Goal: Task Accomplishment & Management: Manage account settings

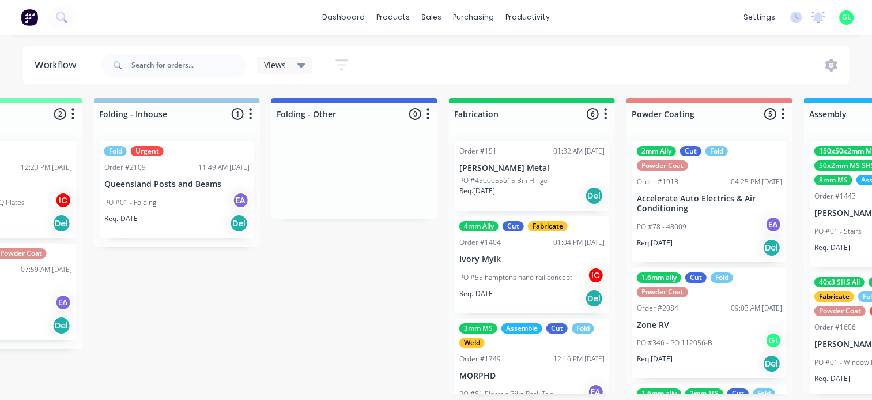
scroll to position [413, 0]
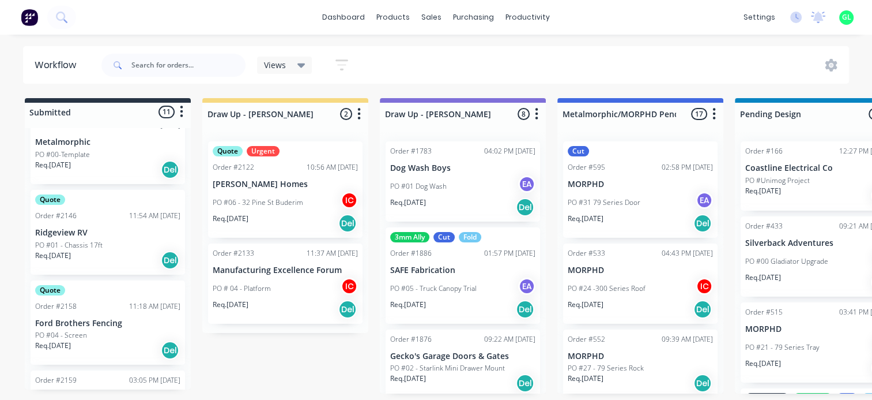
scroll to position [152, 0]
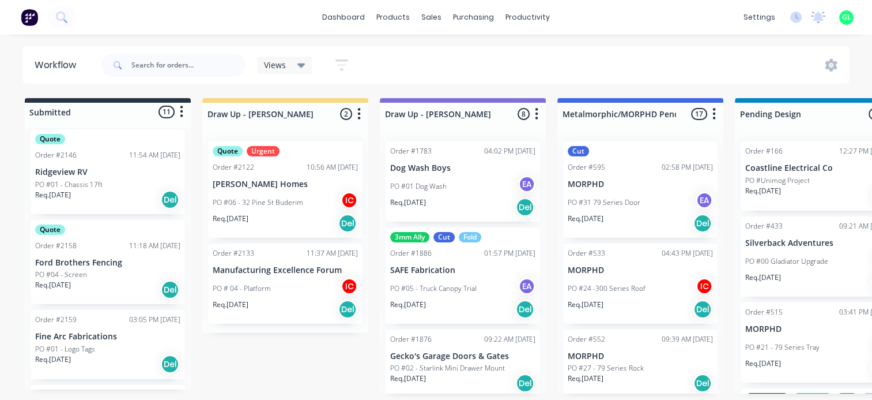
click at [100, 280] on div "Req. [DATE] Del" at bounding box center [107, 290] width 145 height 20
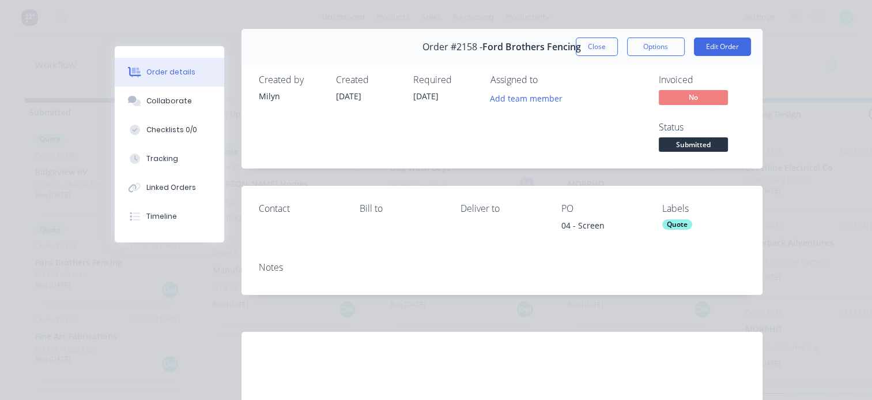
scroll to position [0, 0]
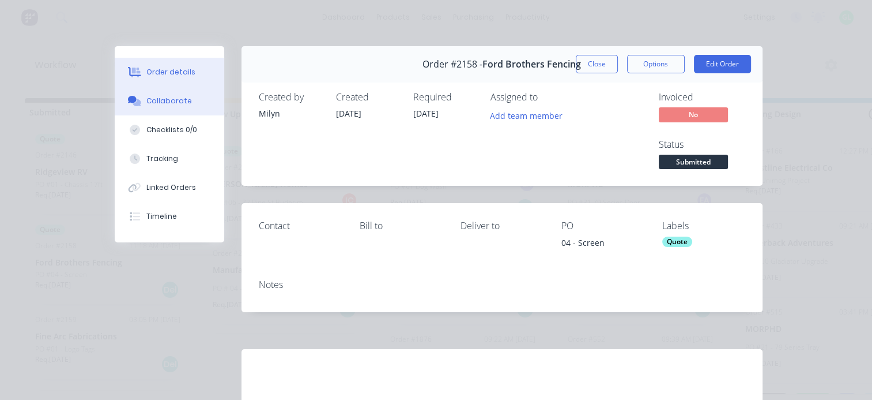
click at [171, 108] on button "Collaborate" at bounding box center [170, 100] width 110 height 29
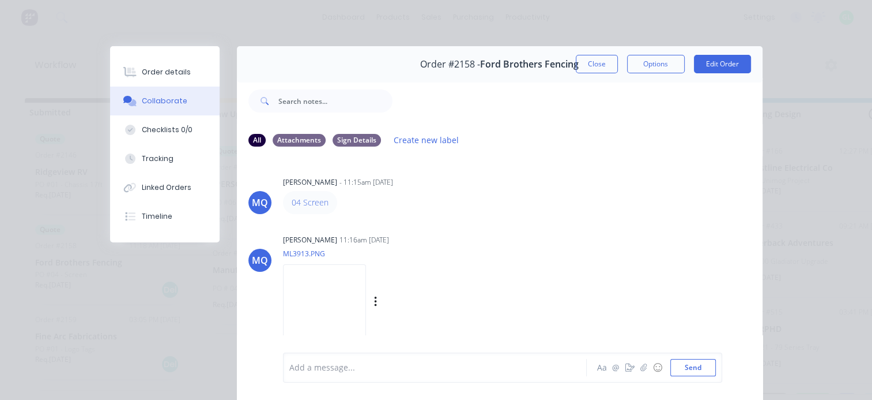
click at [331, 303] on img at bounding box center [324, 302] width 83 height 76
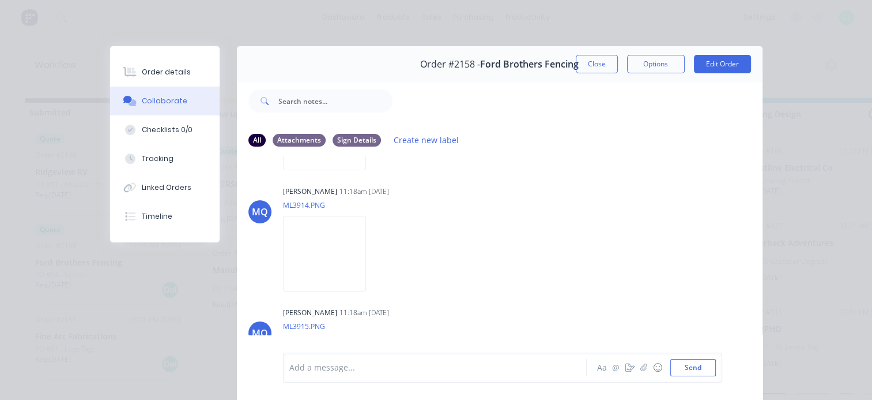
scroll to position [228, 0]
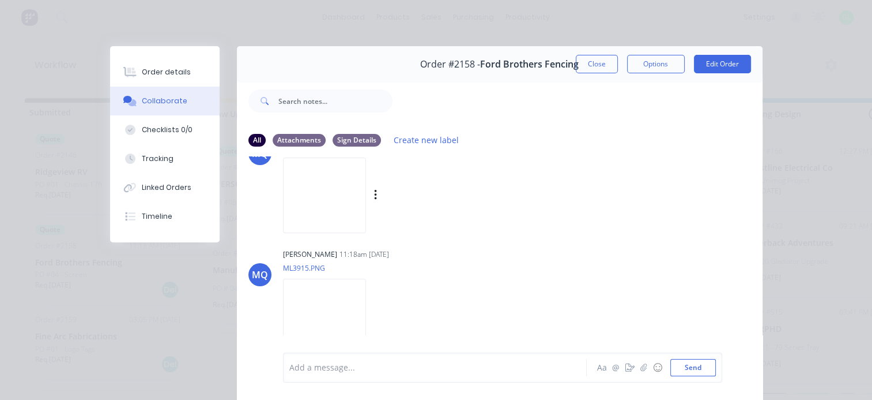
click at [336, 205] on img at bounding box center [324, 195] width 83 height 76
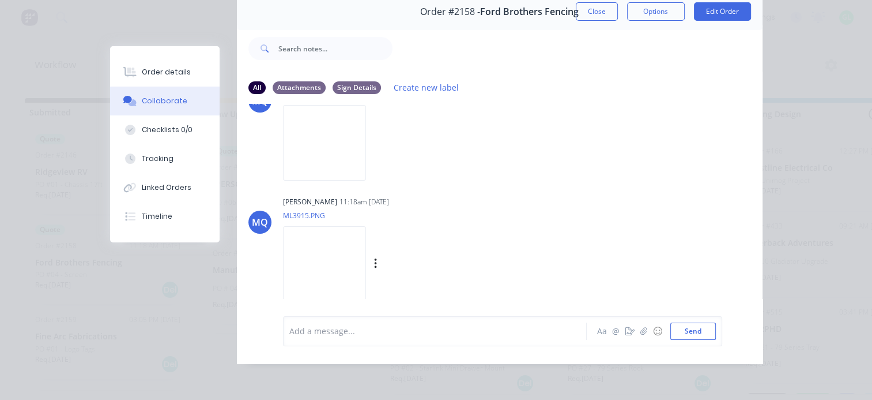
scroll to position [60, 0]
click at [336, 241] on img at bounding box center [324, 264] width 83 height 76
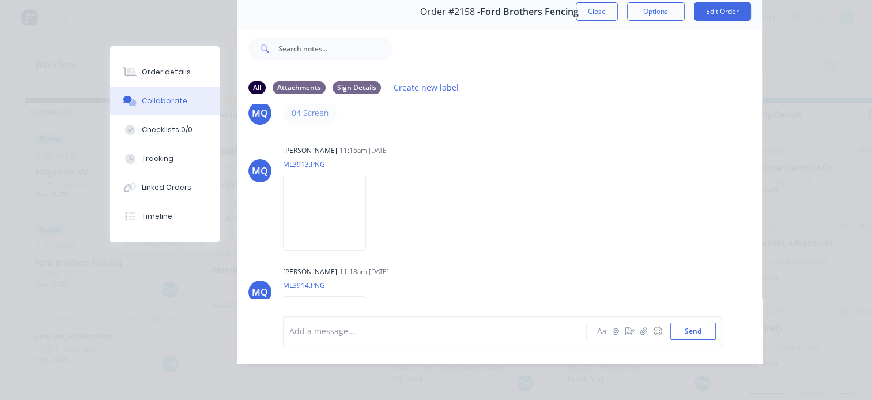
scroll to position [0, 0]
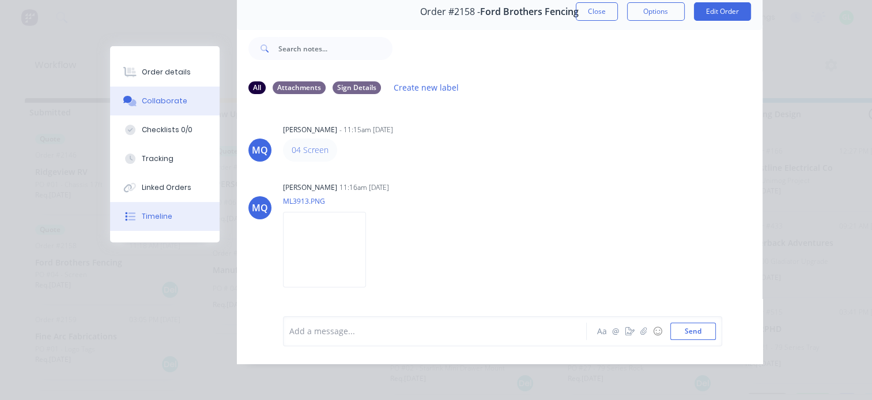
click at [168, 219] on button "Timeline" at bounding box center [165, 216] width 110 height 29
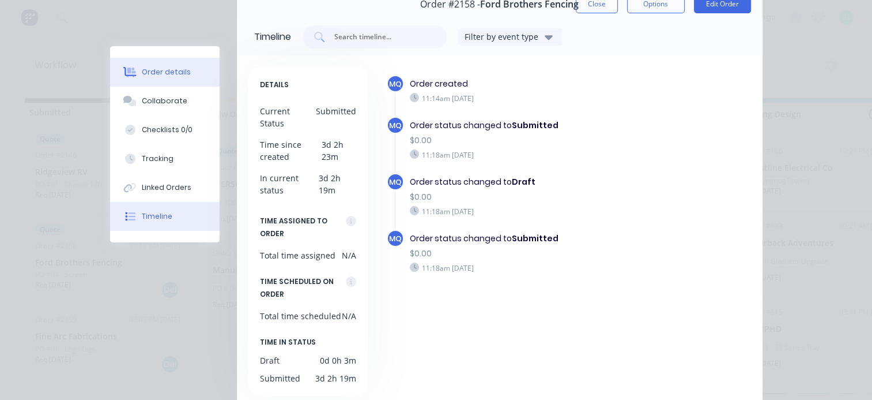
click at [168, 74] on div "Order details" at bounding box center [166, 72] width 49 height 10
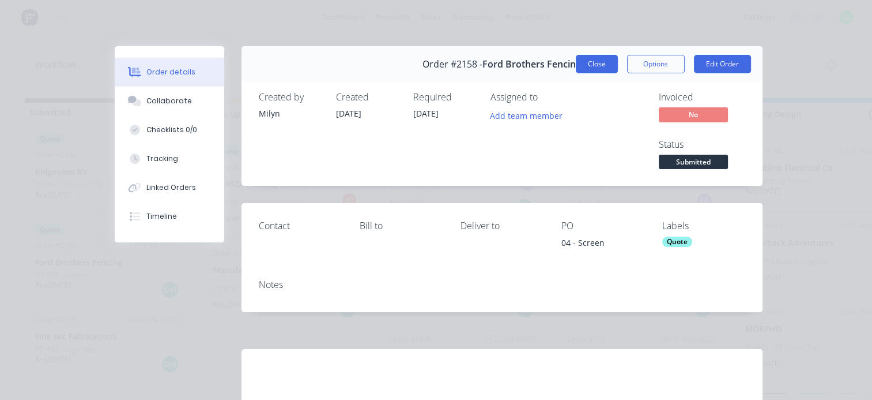
click at [589, 63] on button "Close" at bounding box center [597, 64] width 42 height 18
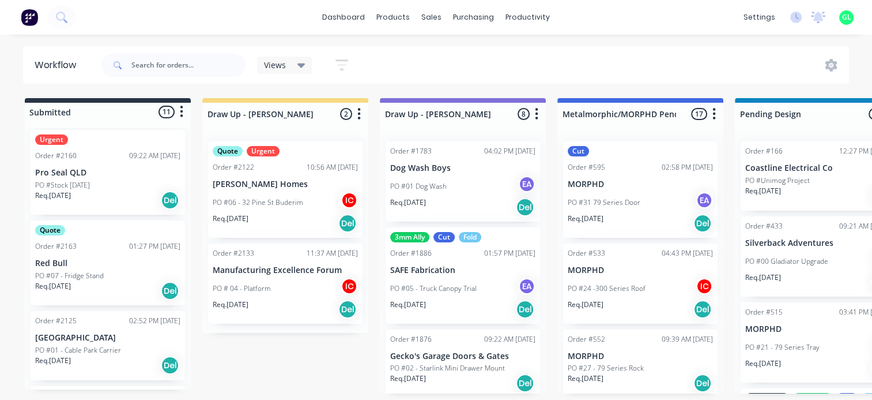
scroll to position [729, 0]
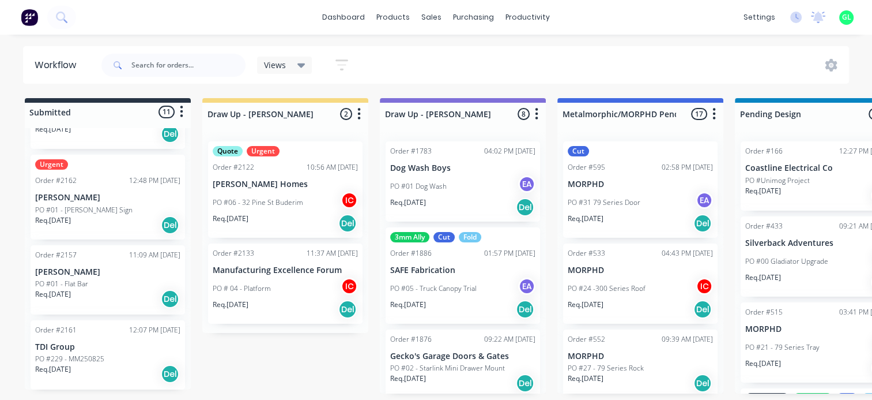
click at [108, 373] on div "Req. [DATE] Del" at bounding box center [107, 374] width 145 height 20
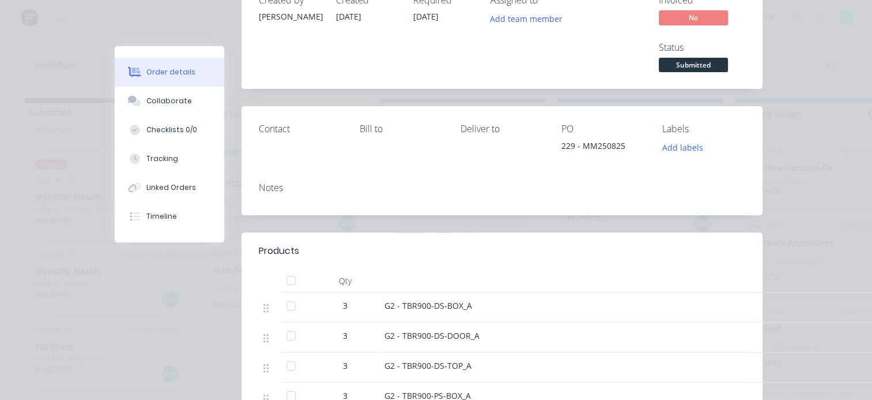
scroll to position [0, 0]
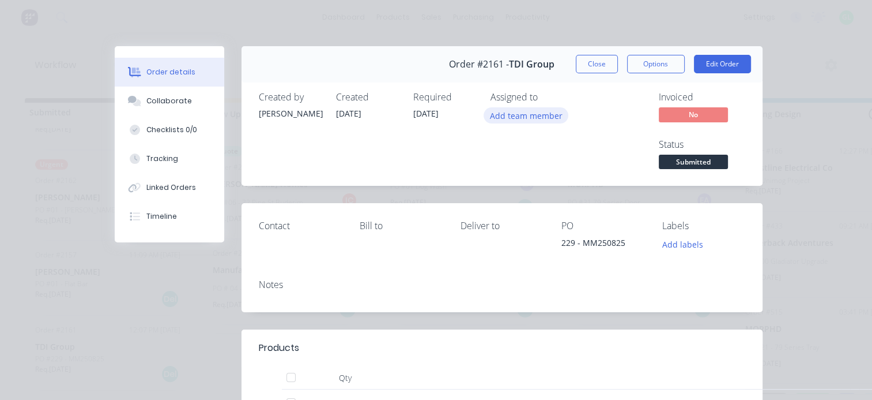
click at [523, 111] on button "Add team member" at bounding box center [526, 115] width 85 height 16
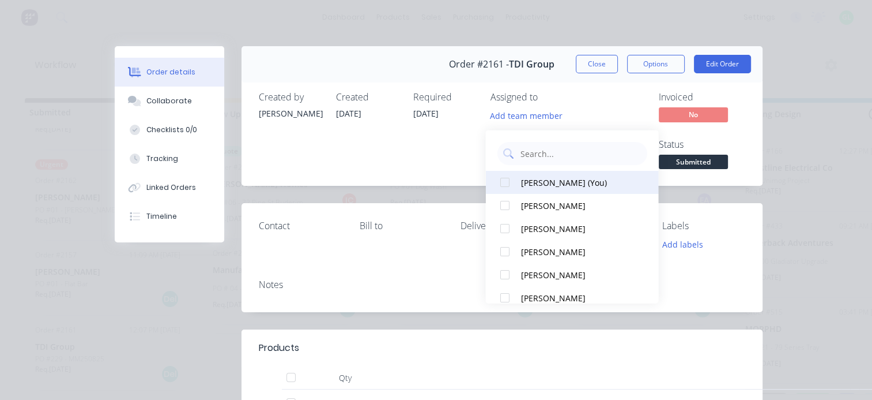
click at [543, 180] on div "[PERSON_NAME] (You)" at bounding box center [578, 182] width 115 height 12
click at [342, 170] on div "Created [DATE]" at bounding box center [367, 132] width 63 height 80
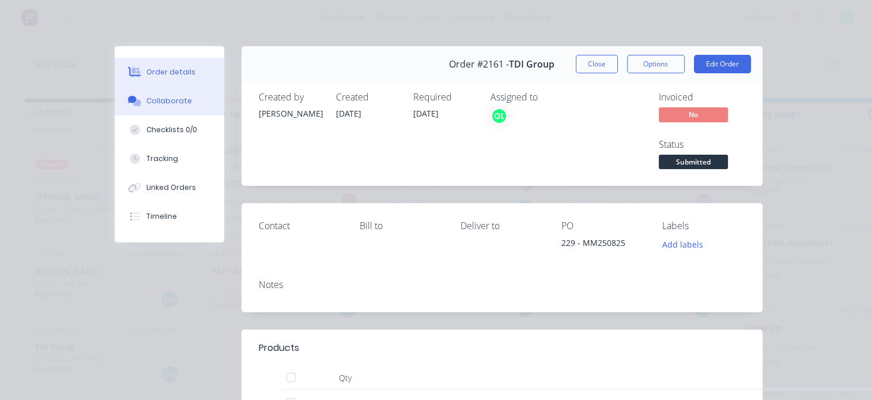
click at [163, 105] on div "Collaborate" at bounding box center [169, 101] width 46 height 10
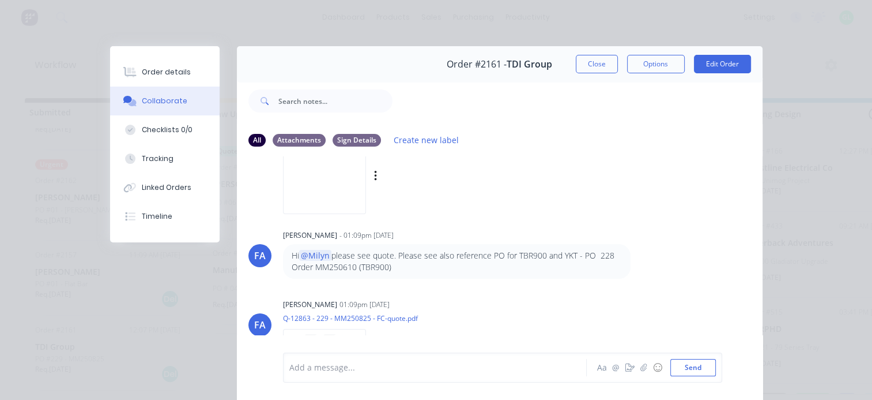
scroll to position [58, 0]
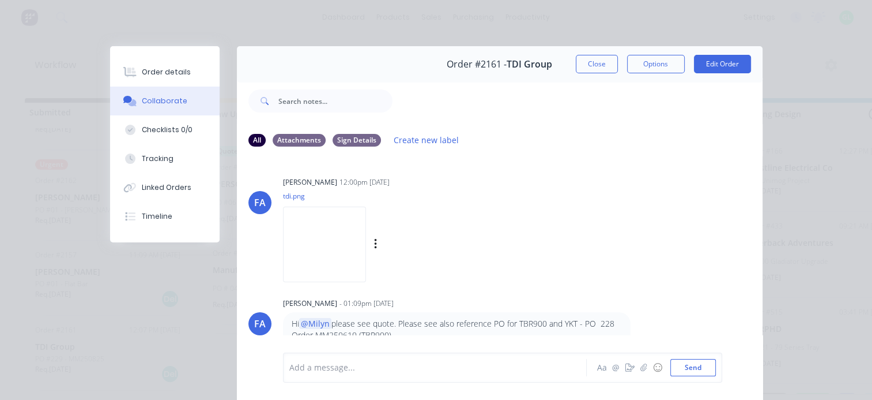
click at [336, 238] on img at bounding box center [324, 244] width 83 height 76
click at [344, 238] on img at bounding box center [324, 244] width 83 height 76
click at [155, 80] on button "Order details" at bounding box center [165, 72] width 110 height 29
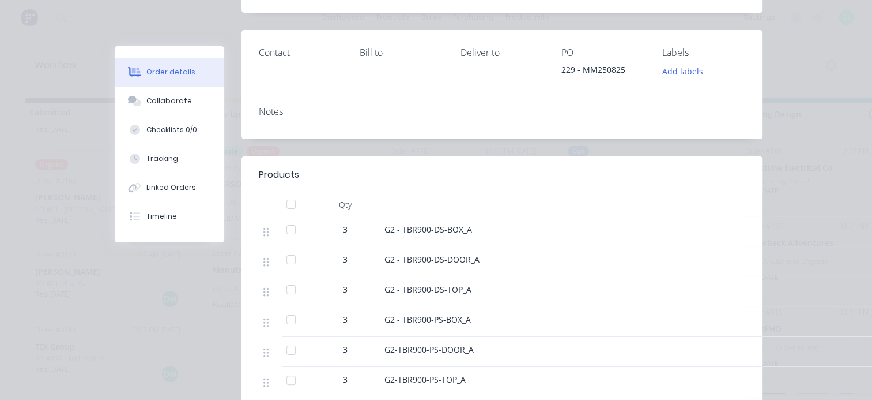
scroll to position [0, 0]
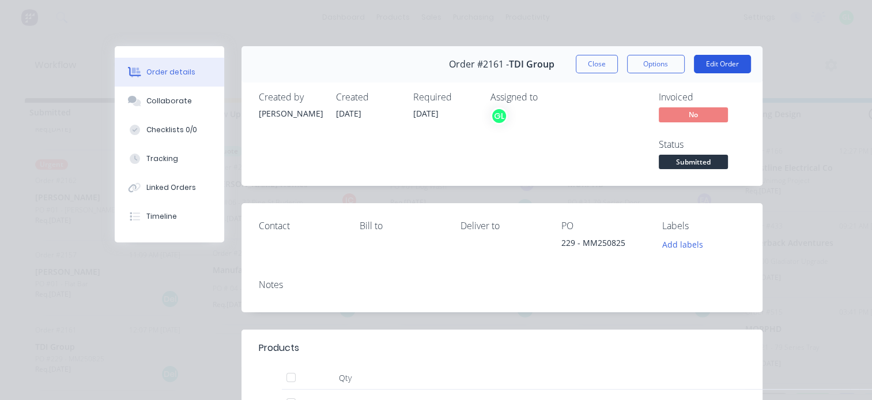
click at [733, 60] on button "Edit Order" at bounding box center [722, 64] width 57 height 18
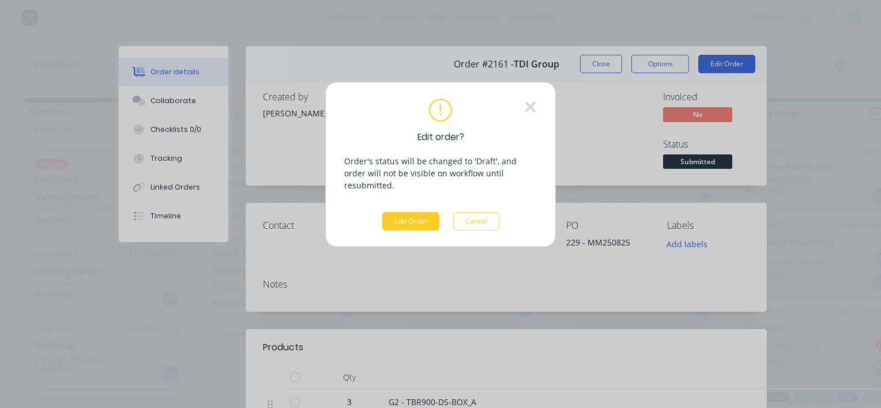
click at [389, 213] on button "Edit Order" at bounding box center [410, 221] width 57 height 18
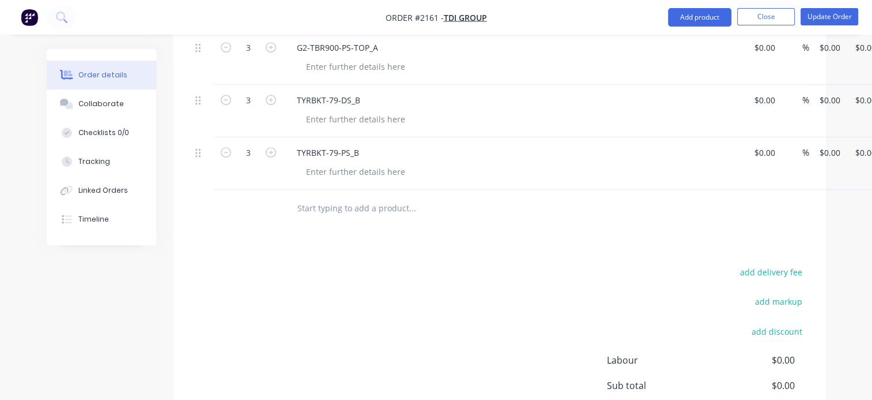
scroll to position [522, 0]
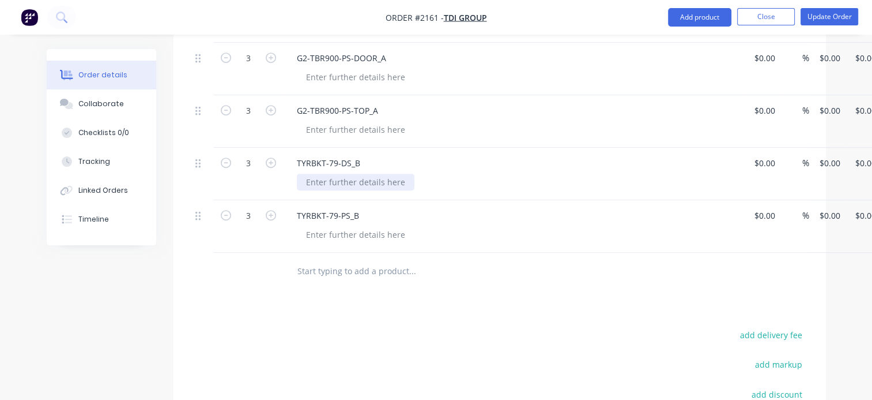
click at [325, 184] on div at bounding box center [356, 182] width 118 height 17
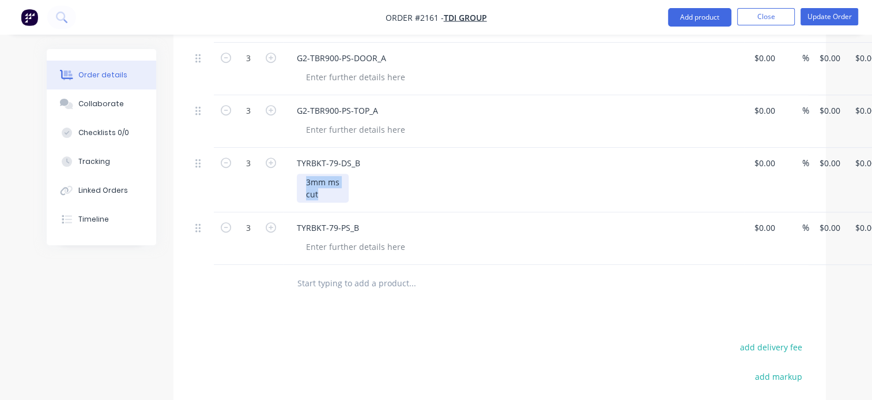
drag, startPoint x: 325, startPoint y: 199, endPoint x: 297, endPoint y: 173, distance: 37.9
click at [297, 174] on div "3mm ms cut" at bounding box center [323, 188] width 52 height 29
copy div "3mm ms cut"
click at [321, 247] on div at bounding box center [356, 246] width 118 height 17
paste div
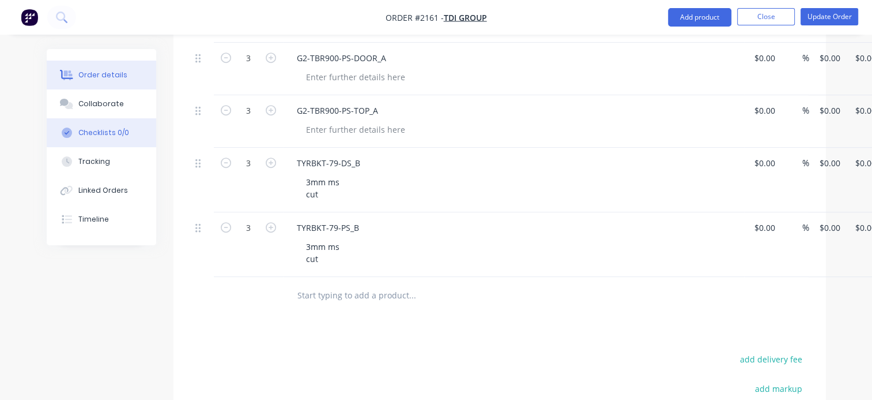
click at [102, 131] on div "Checklists 0/0" at bounding box center [103, 132] width 51 height 10
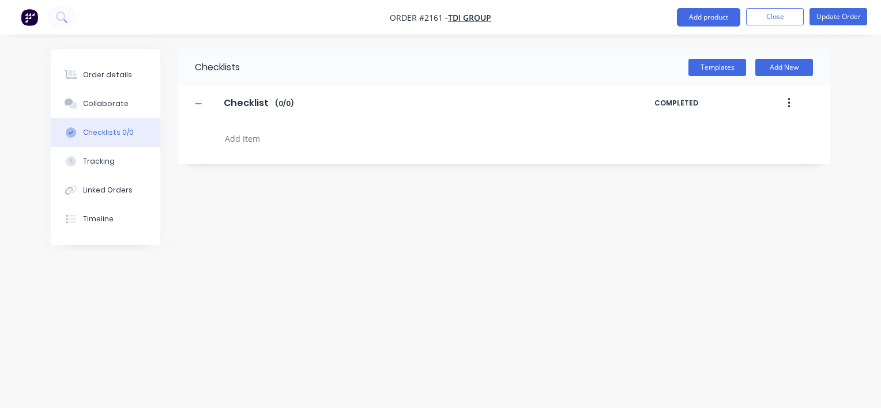
click at [258, 141] on textarea at bounding box center [411, 138] width 382 height 17
type textarea "x"
type textarea "c"
type textarea "x"
type textarea "cu"
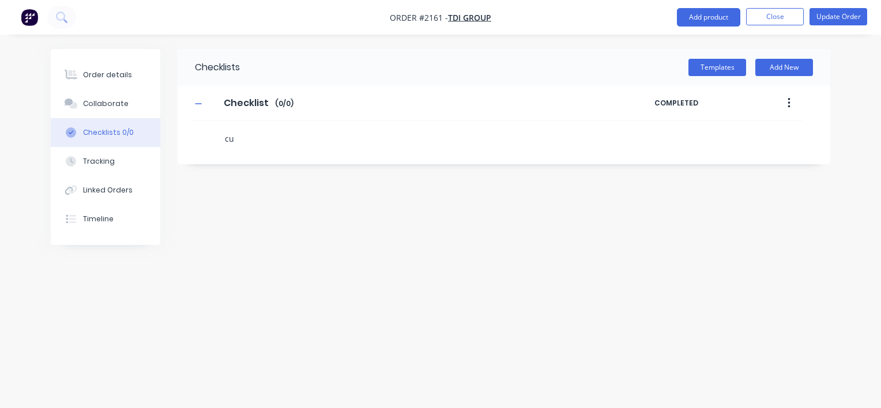
type textarea "x"
type textarea "cut"
type textarea "x"
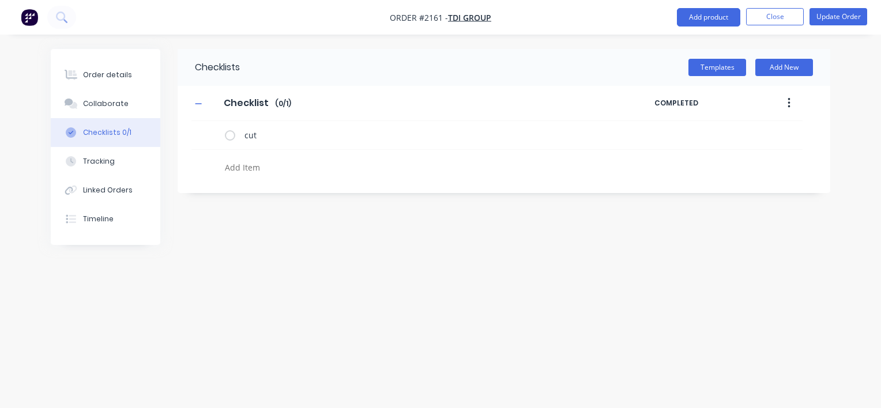
type textarea "x"
type textarea "f"
type textarea "x"
type textarea "fo"
type textarea "x"
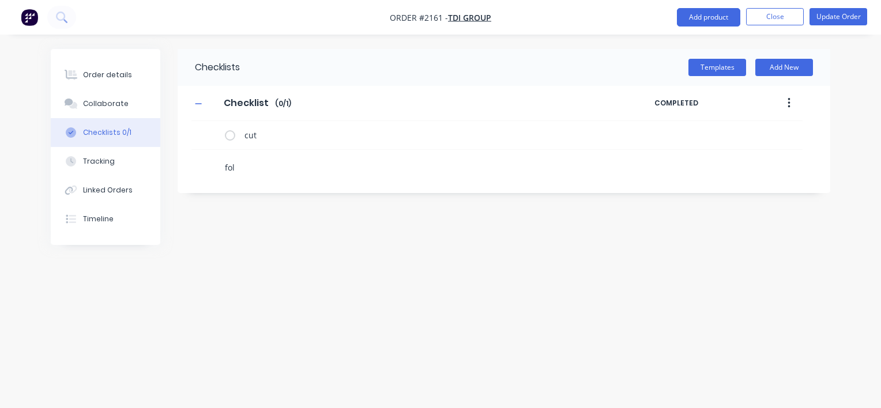
type textarea "fold"
type textarea "x"
type textarea "folde"
type textarea "x"
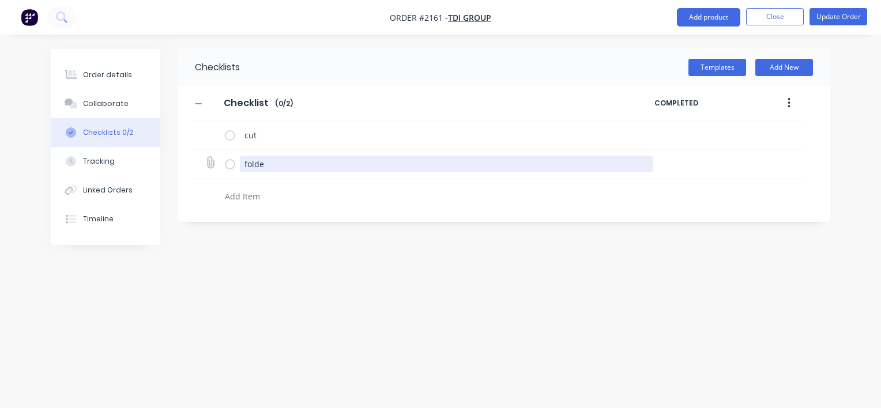
type textarea "x"
type textarea "fold"
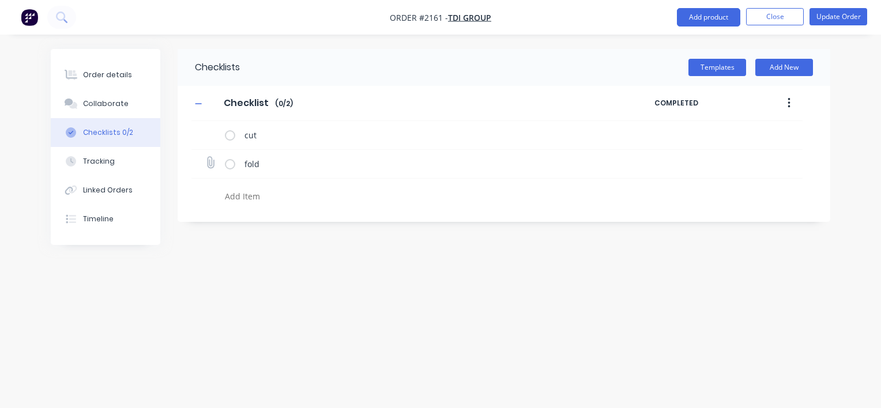
type textarea "x"
click at [210, 161] on icon at bounding box center [210, 162] width 15 height 15
click at [205, 157] on input "file" at bounding box center [205, 157] width 0 height 0
type input "C:\fakepath\G2-TBR900-DS-BOX_A.pdf"
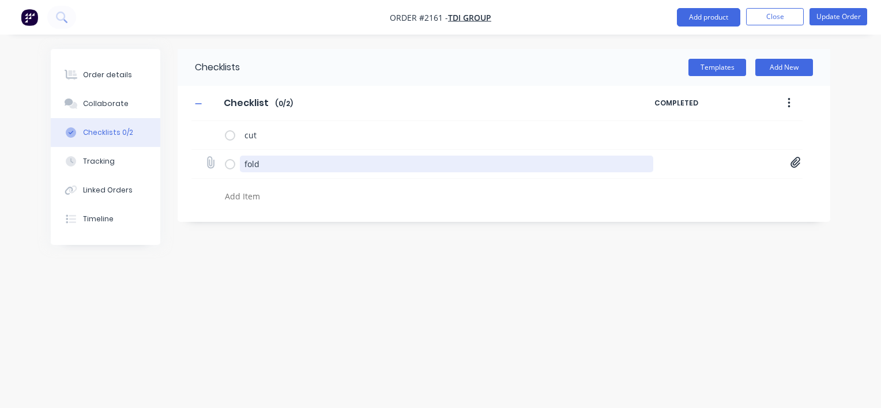
drag, startPoint x: 258, startPoint y: 159, endPoint x: 242, endPoint y: 158, distance: 15.6
click at [242, 158] on textarea "fold" at bounding box center [447, 164] width 414 height 17
type textarea "x"
type textarea "c"
type textarea "x"
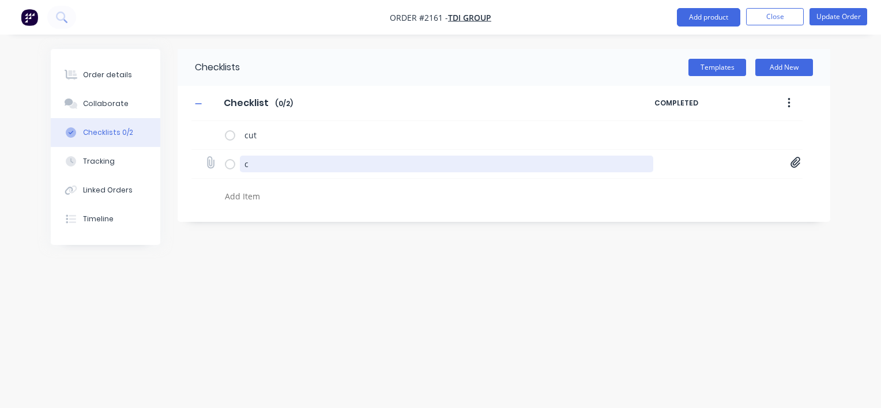
type textarea "cu"
type textarea "x"
type textarea "cut"
type textarea "x"
type textarea "f"
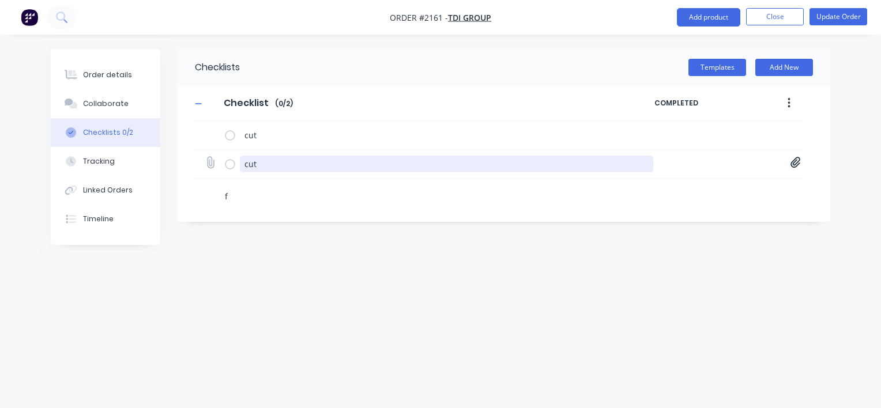
type textarea "x"
type textarea "fo"
type textarea "x"
type textarea "fol"
type textarea "x"
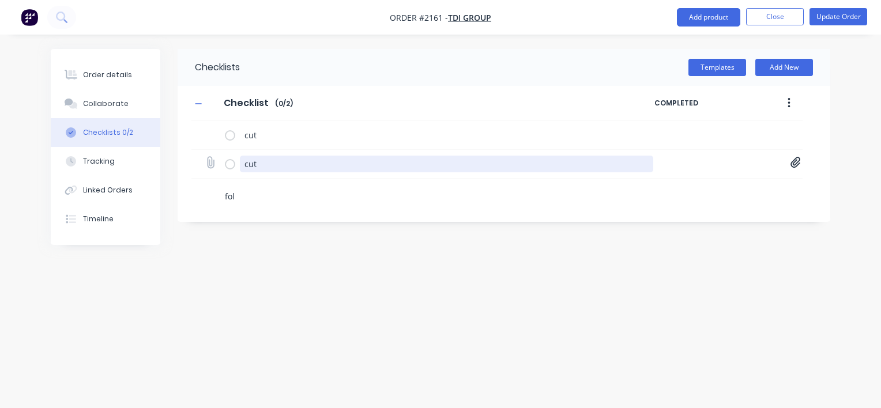
type textarea "fold"
type textarea "x"
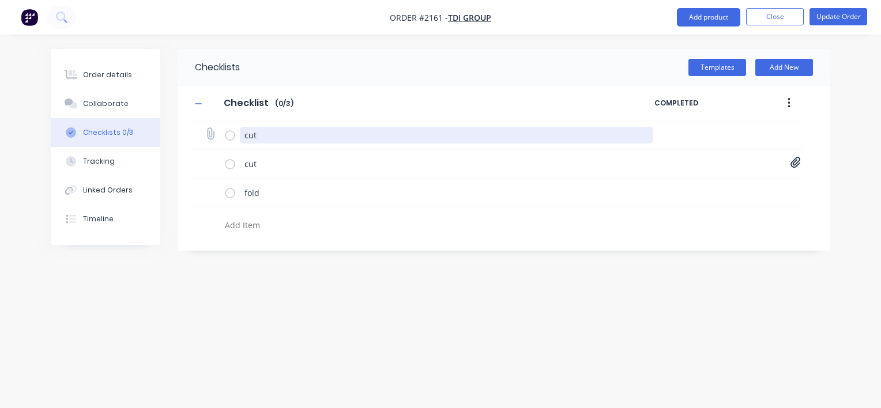
click at [244, 137] on textarea "cut" at bounding box center [447, 135] width 414 height 17
type textarea "x"
type textarea "O"
type textarea "x"
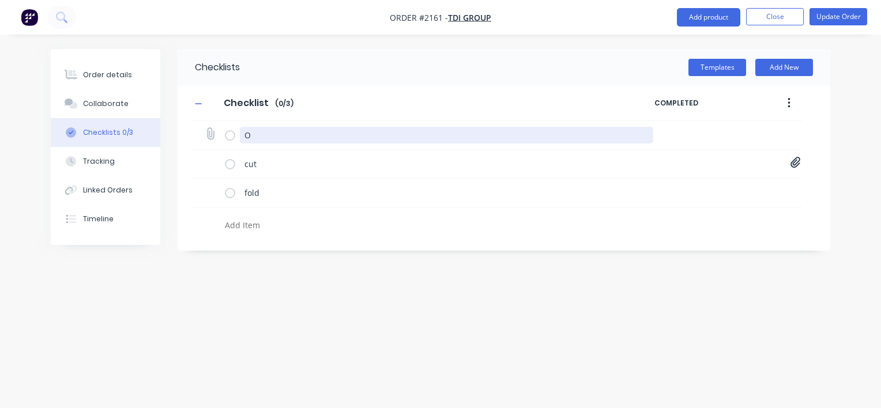
type textarea "Or"
type textarea "x"
type textarea "Ord"
type textarea "x"
type textarea "Orde"
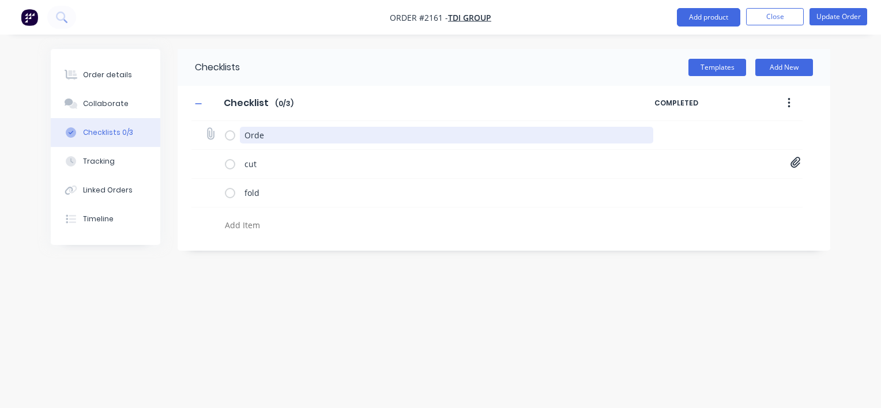
type textarea "x"
type textarea "Order"
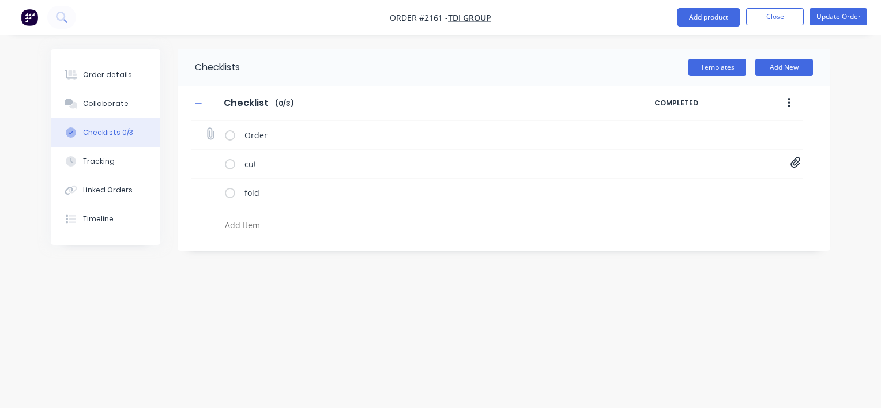
type textarea "x"
click at [211, 132] on icon at bounding box center [210, 134] width 16 height 16
click at [205, 128] on input "file" at bounding box center [205, 128] width 0 height 0
type input "C:\fakepath\Screenshot.png"
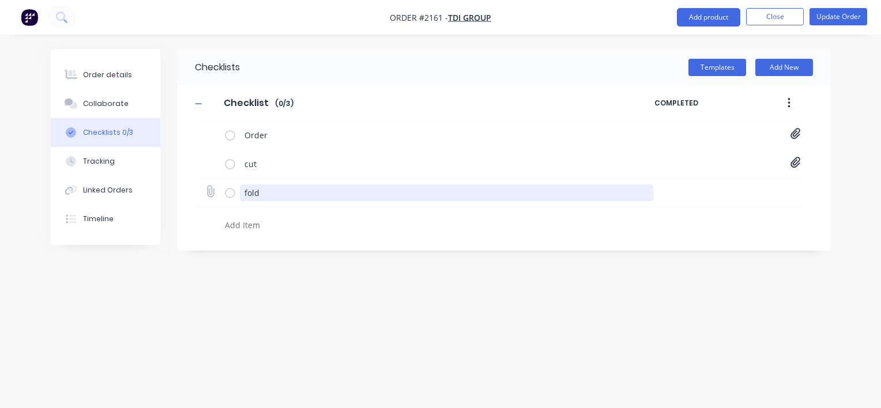
click at [267, 191] on textarea "fold" at bounding box center [447, 192] width 414 height 17
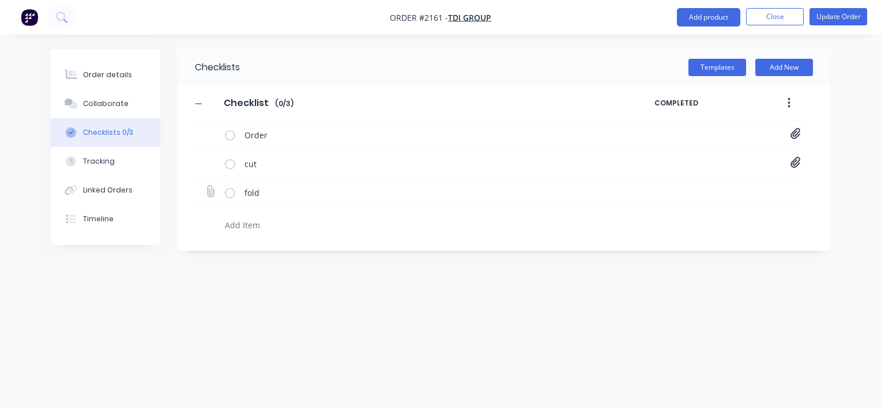
type textarea "x"
click at [206, 194] on icon at bounding box center [210, 192] width 16 height 16
click at [205, 186] on input "file" at bounding box center [205, 186] width 0 height 0
type input "C:\fakepath\G2-TBR900-DS-BOX_A.pdf"
click at [797, 163] on icon at bounding box center [795, 162] width 10 height 11
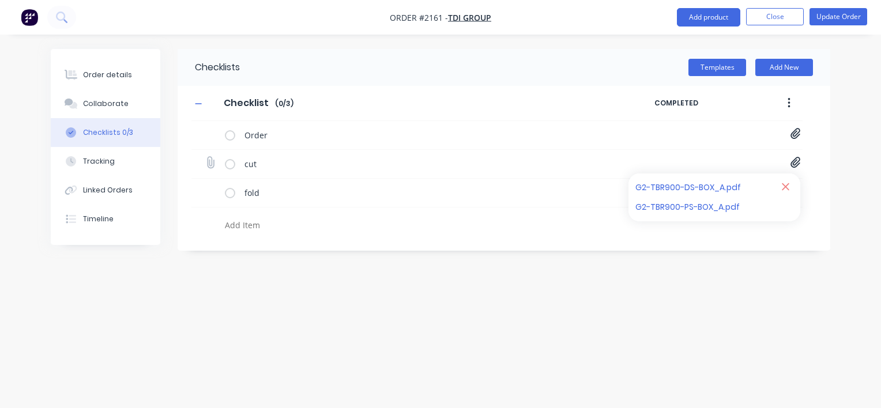
click at [785, 186] on icon at bounding box center [785, 186] width 7 height 7
type textarea "x"
click at [796, 194] on icon at bounding box center [795, 191] width 10 height 11
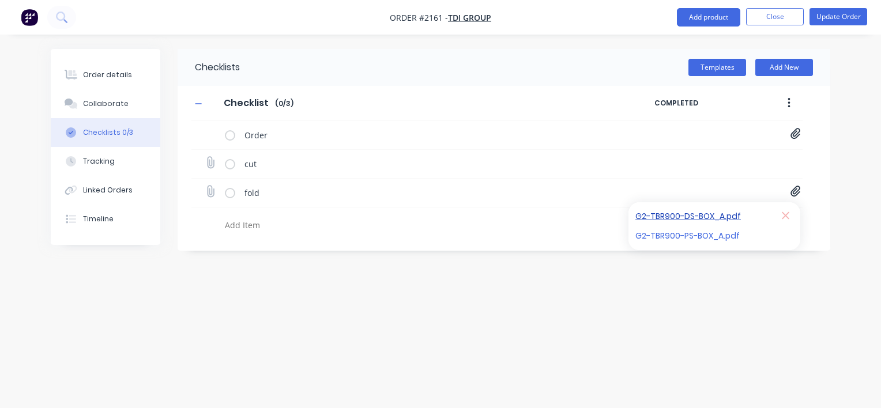
click at [710, 221] on link "G2-TBR900-DS-BOX_A.pdf" at bounding box center [702, 217] width 134 height 12
click at [680, 237] on link "G2-TBR900-PS-BOX_A.pdf" at bounding box center [702, 236] width 134 height 12
click at [107, 76] on div "Order details" at bounding box center [107, 75] width 49 height 10
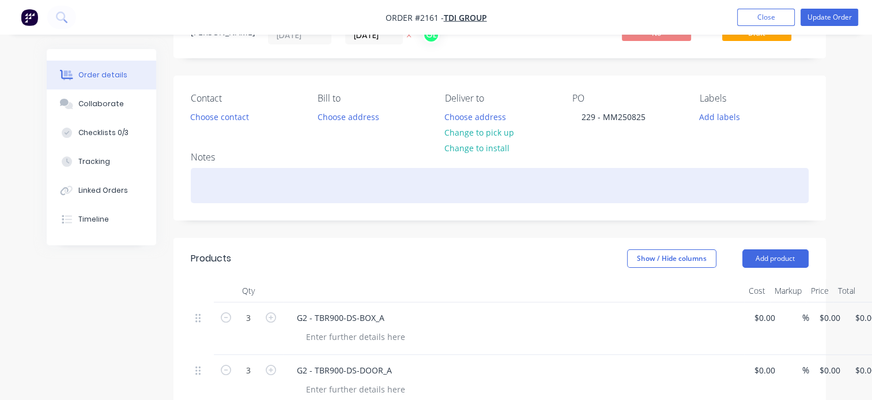
scroll to position [173, 0]
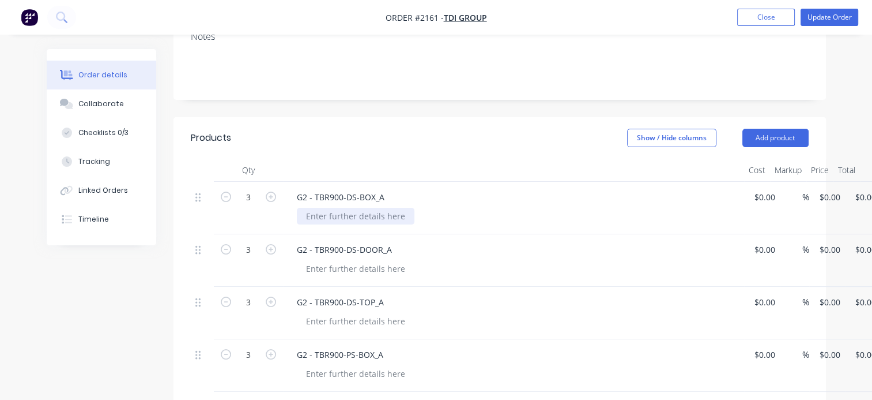
click at [349, 217] on div at bounding box center [356, 216] width 118 height 17
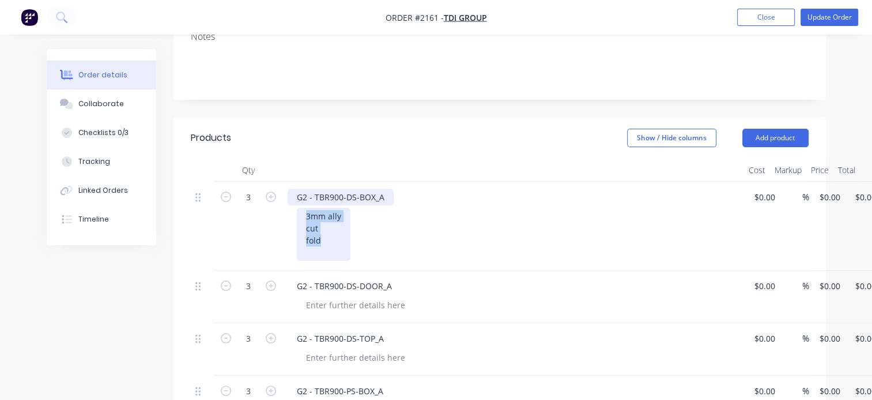
drag, startPoint x: 326, startPoint y: 244, endPoint x: 295, endPoint y: 202, distance: 51.9
click at [295, 202] on div "G2 - TBR900-DS-BOX_A 3mm ally cut fold" at bounding box center [513, 226] width 461 height 89
copy div "3mm ally cut fold"
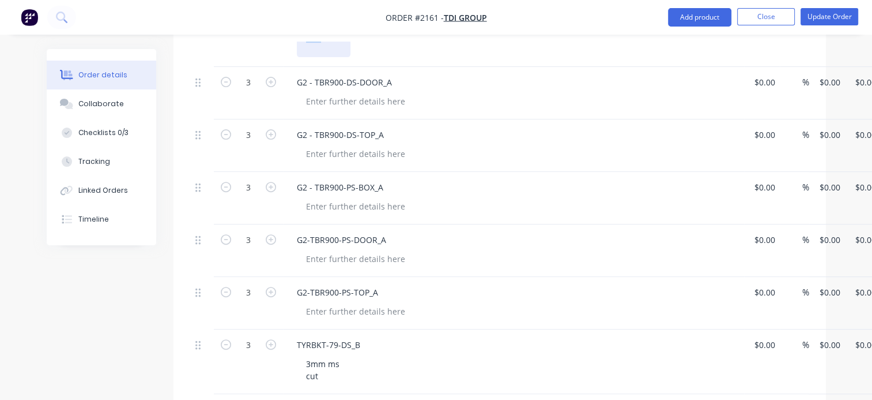
scroll to position [404, 0]
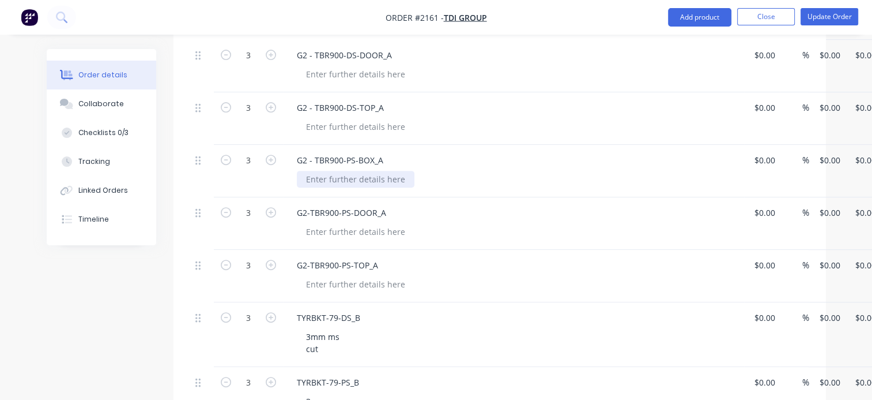
click at [322, 179] on div "G2 - TBR900-PS-BOX_A" at bounding box center [513, 171] width 461 height 52
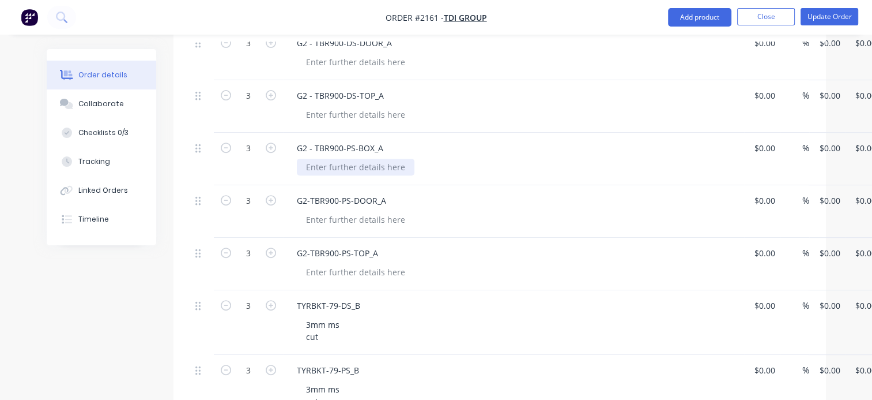
paste div
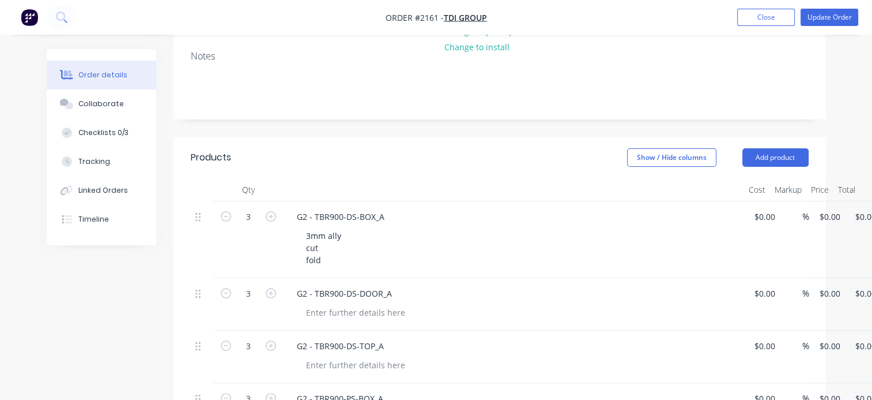
scroll to position [231, 0]
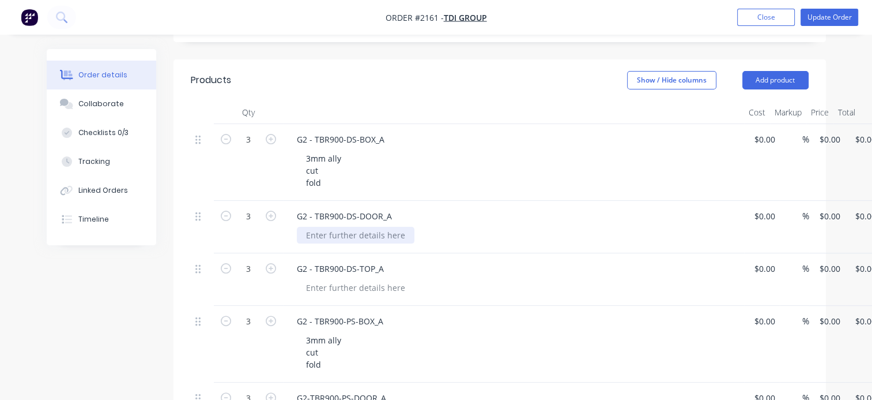
click at [315, 235] on div at bounding box center [356, 235] width 118 height 17
paste div
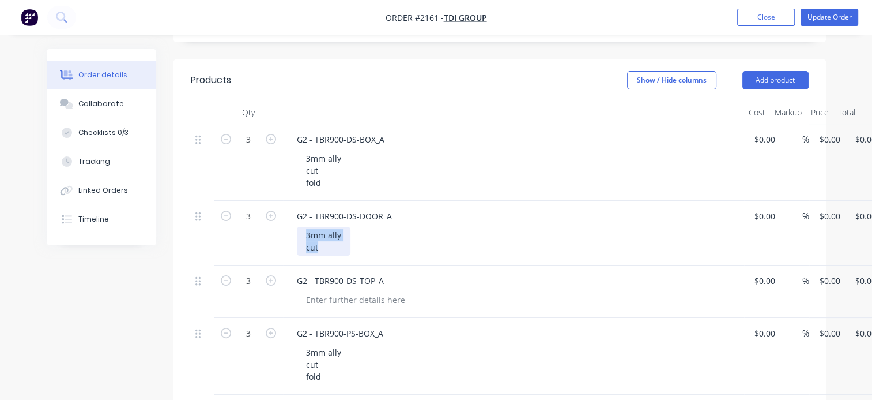
drag, startPoint x: 321, startPoint y: 247, endPoint x: 298, endPoint y: 229, distance: 28.7
click at [298, 229] on div "3mm ally cut" at bounding box center [324, 241] width 54 height 29
copy div "3mm ally cut"
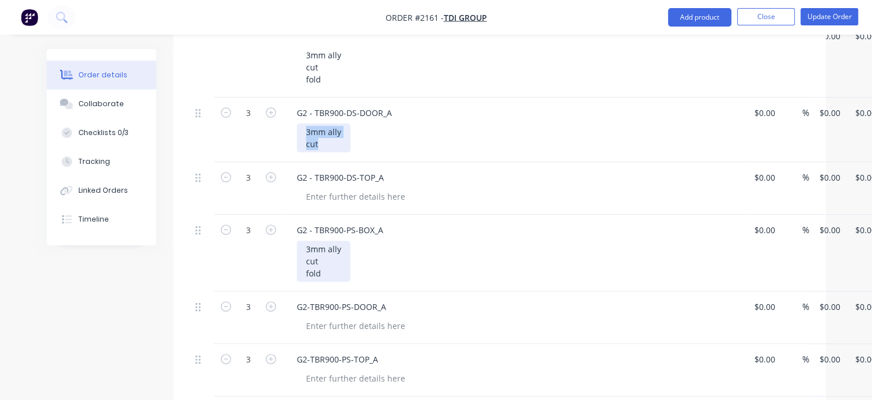
scroll to position [346, 0]
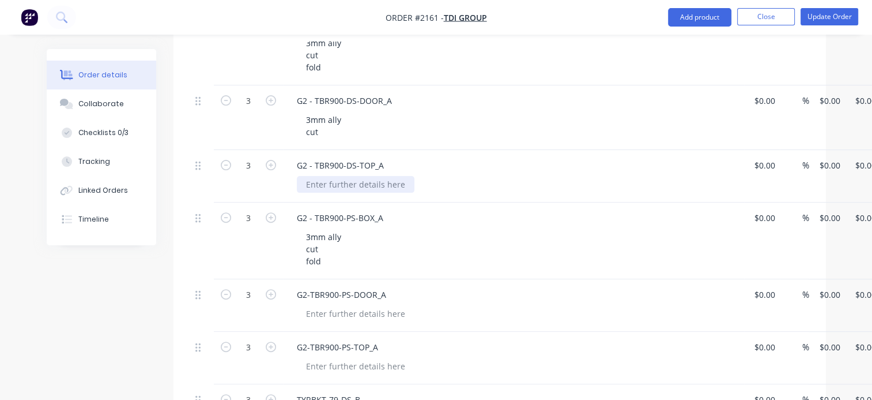
click at [323, 185] on div at bounding box center [356, 184] width 118 height 17
paste div
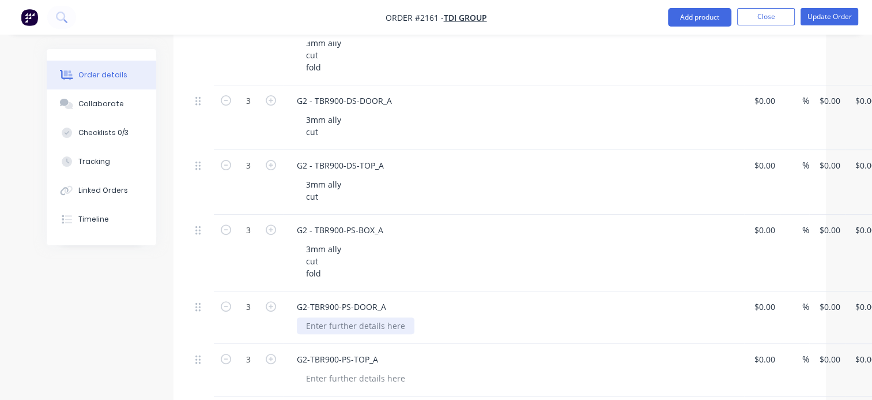
click at [348, 323] on div at bounding box center [356, 325] width 118 height 17
paste div
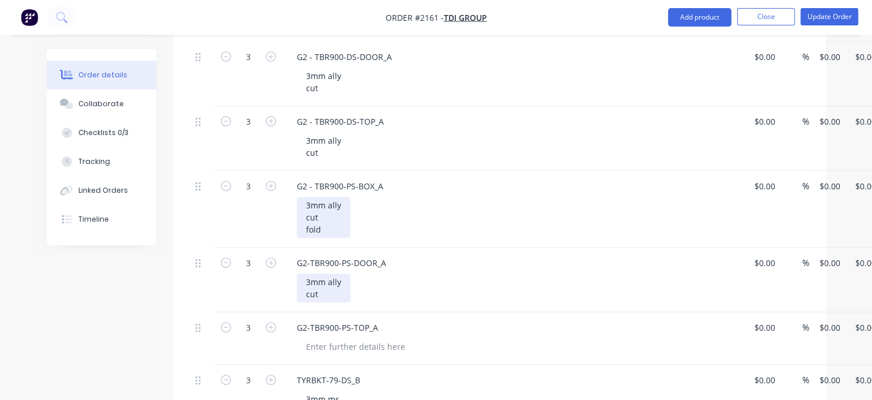
scroll to position [461, 0]
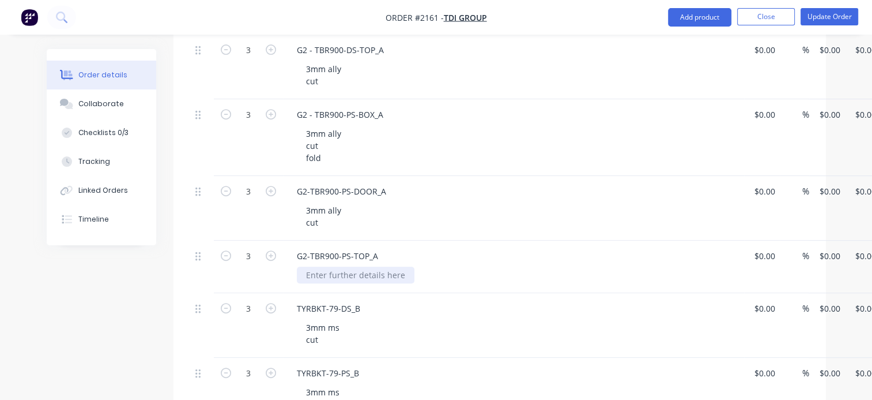
click at [336, 274] on div at bounding box center [356, 274] width 118 height 17
paste div
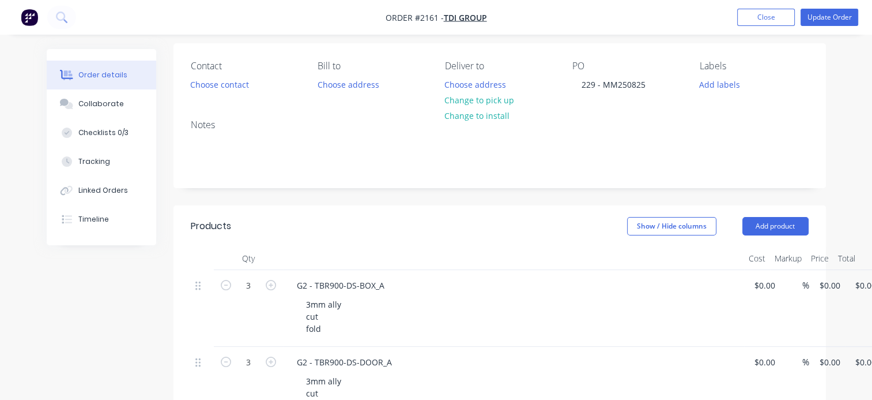
scroll to position [58, 0]
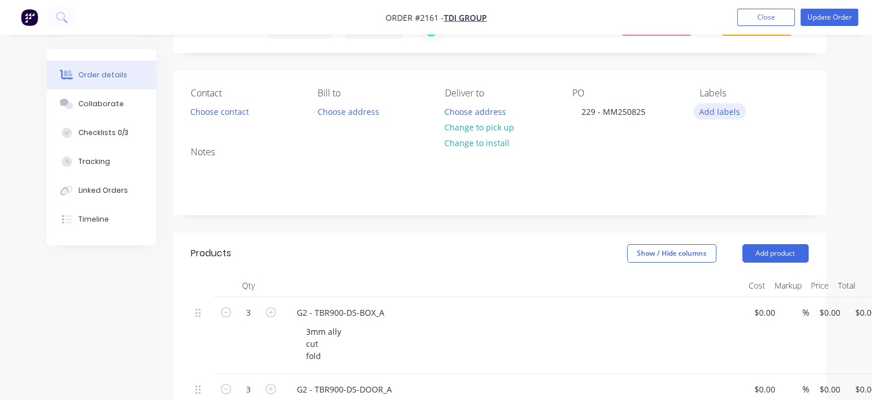
click at [711, 115] on button "Add labels" at bounding box center [720, 111] width 53 height 16
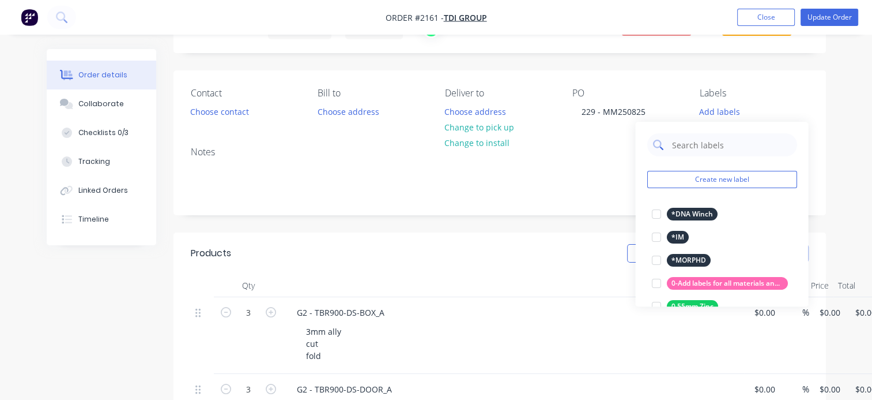
click at [696, 145] on input "text" at bounding box center [730, 144] width 120 height 23
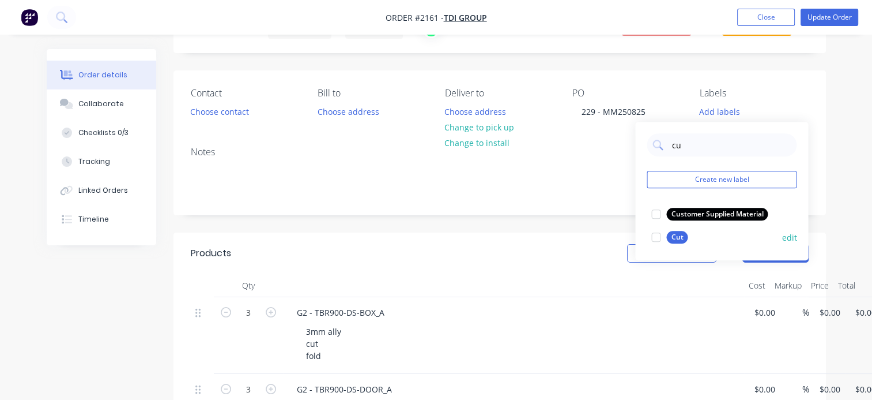
drag, startPoint x: 654, startPoint y: 238, endPoint x: 655, endPoint y: 217, distance: 20.2
click at [654, 238] on div at bounding box center [656, 236] width 23 height 23
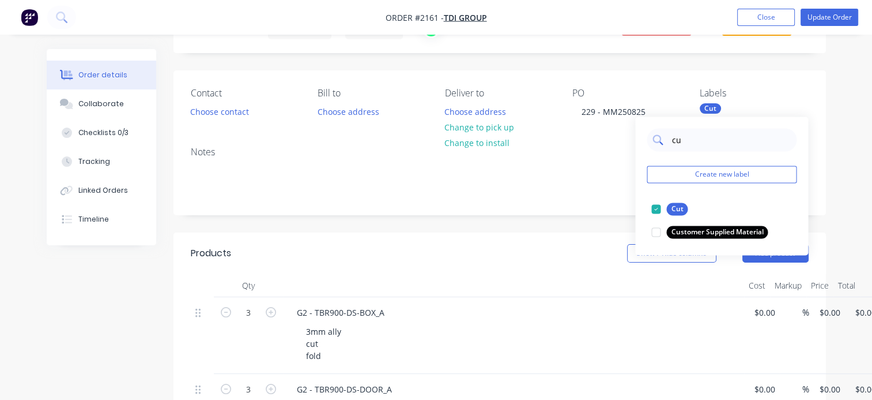
click at [673, 143] on input "cu" at bounding box center [730, 139] width 120 height 23
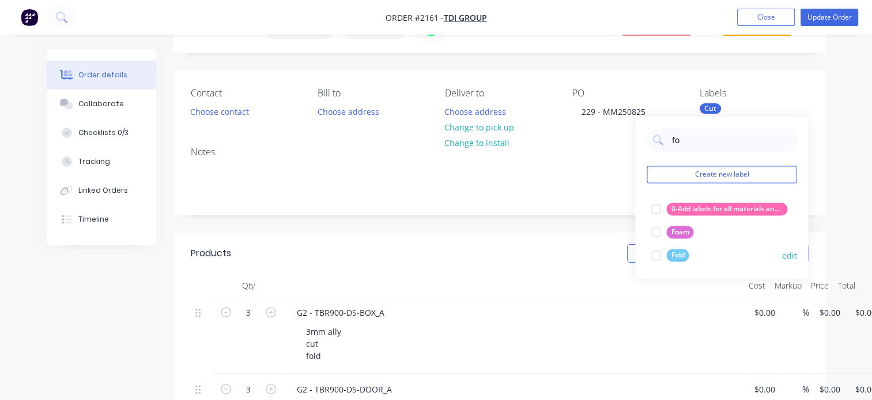
click at [657, 256] on div at bounding box center [656, 254] width 23 height 23
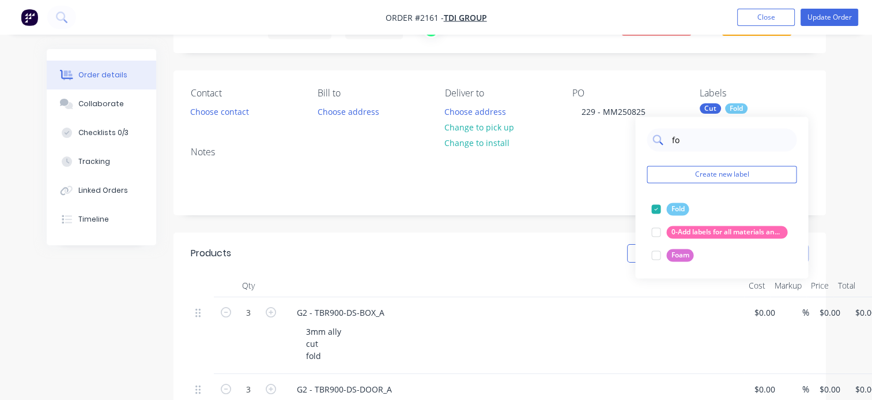
click at [676, 138] on input "fo" at bounding box center [730, 139] width 120 height 23
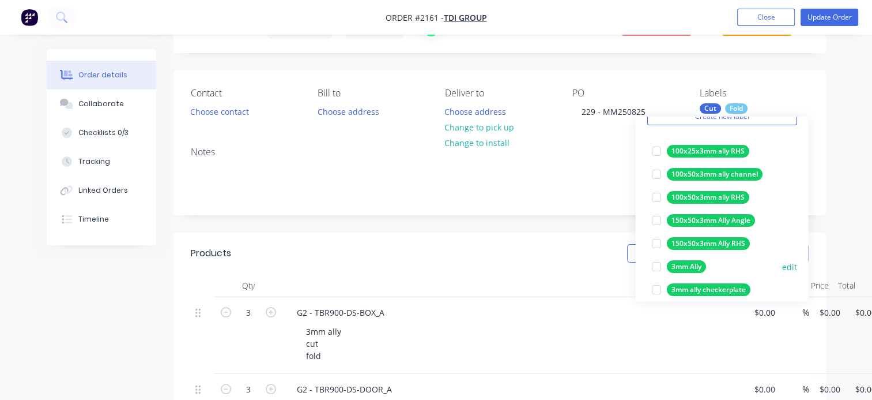
click at [653, 269] on div at bounding box center [656, 266] width 23 height 23
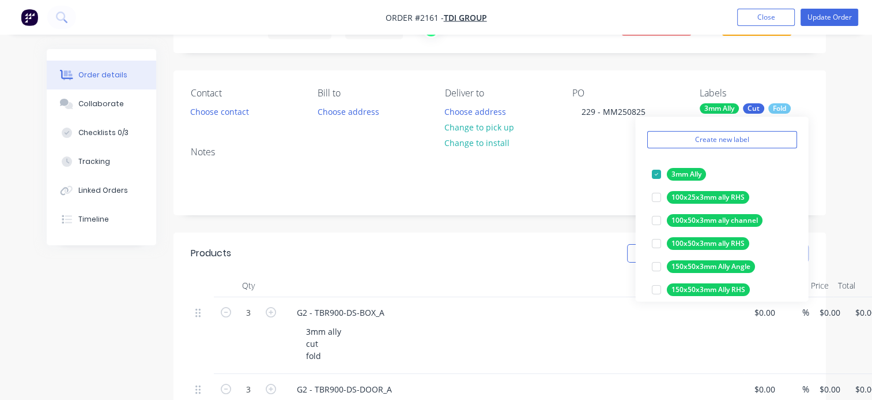
scroll to position [0, 0]
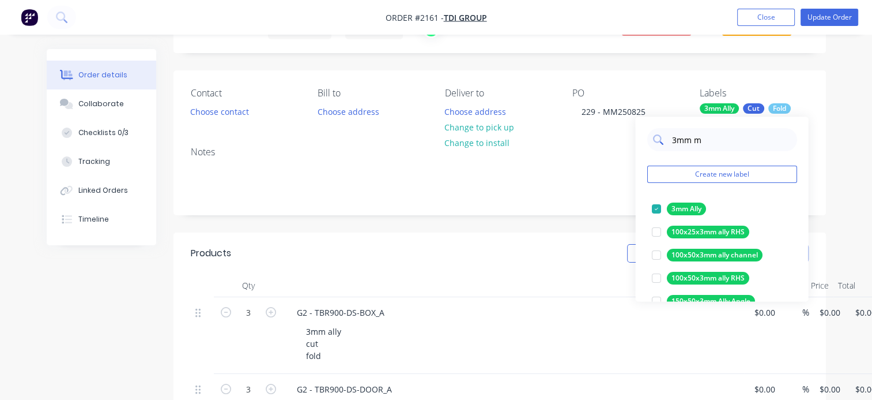
type input "3mm ms"
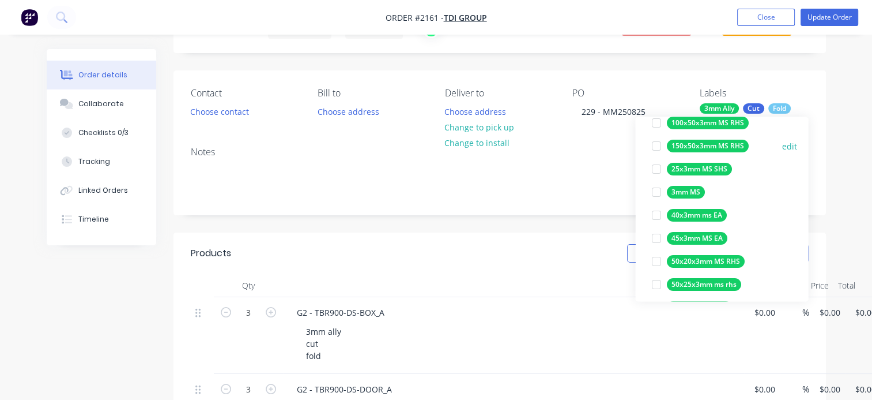
scroll to position [115, 0]
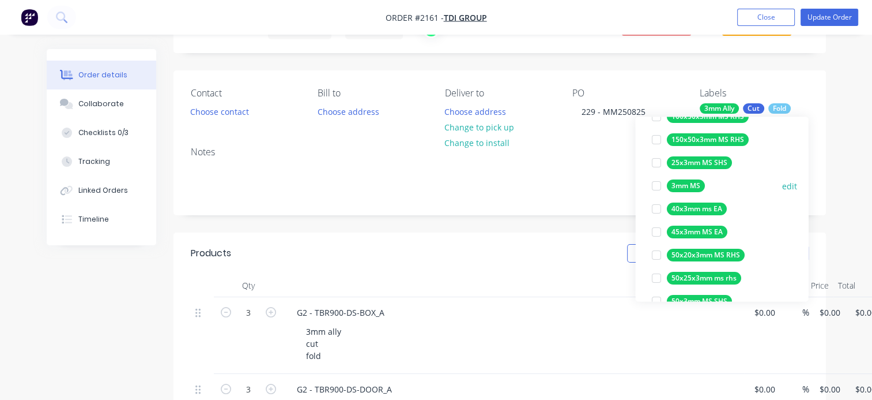
click at [657, 189] on div at bounding box center [656, 185] width 23 height 23
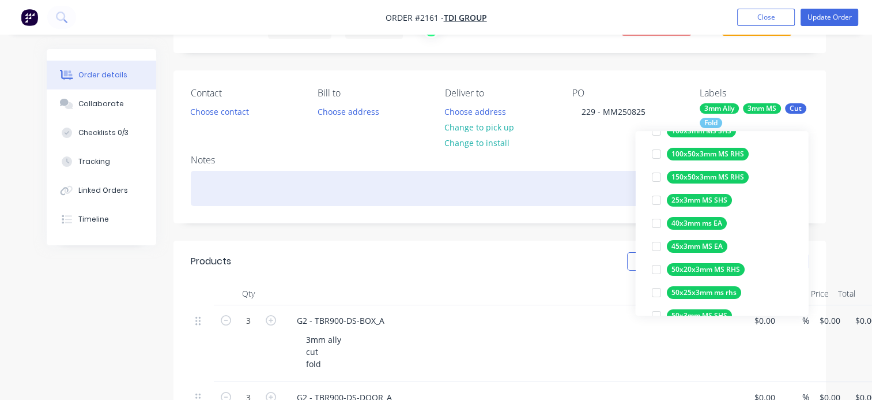
scroll to position [23, 0]
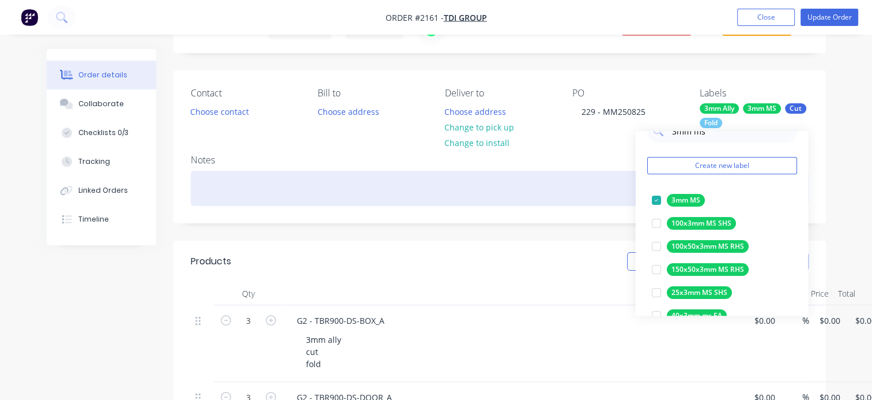
click at [581, 180] on div at bounding box center [500, 188] width 618 height 35
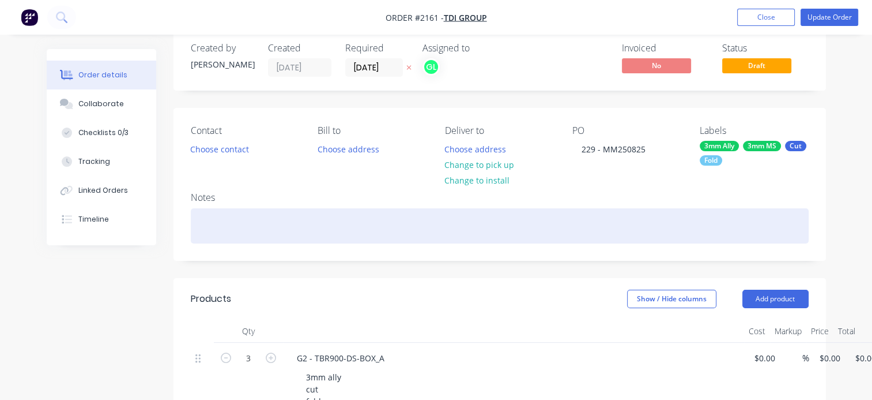
scroll to position [0, 0]
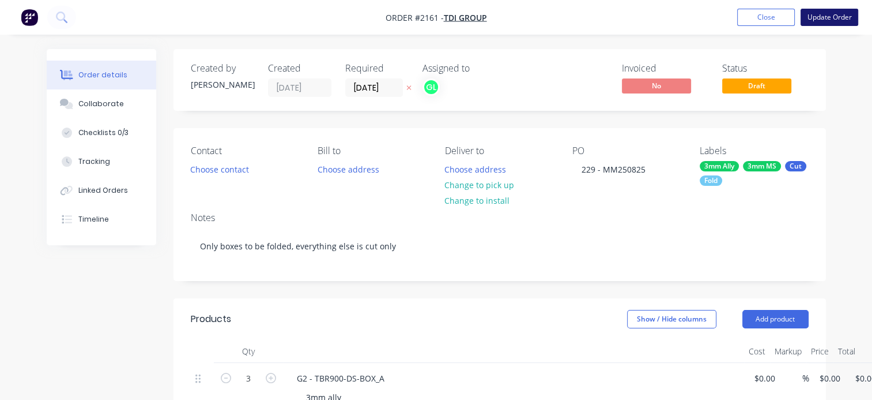
click at [835, 18] on button "Update Order" at bounding box center [830, 17] width 58 height 17
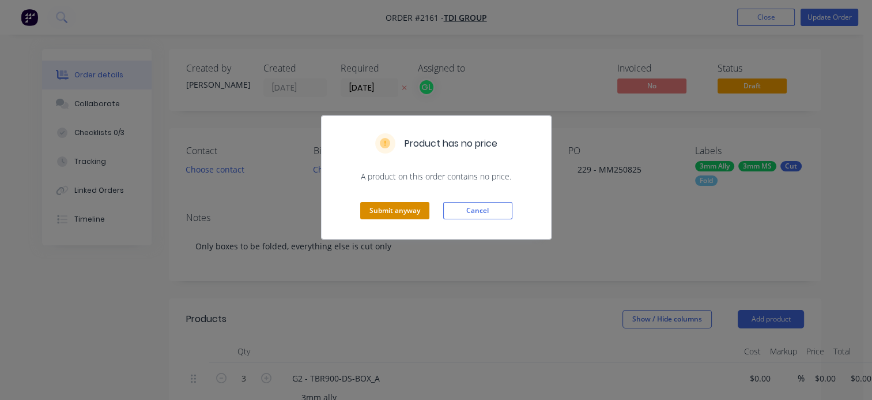
click at [372, 212] on button "Submit anyway" at bounding box center [394, 210] width 69 height 17
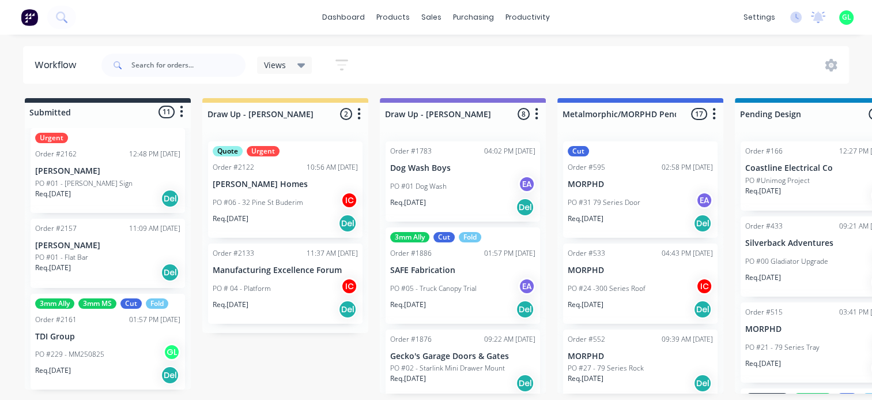
scroll to position [756, 0]
click at [108, 344] on div "PO #229 - MM250825 GL" at bounding box center [107, 353] width 145 height 22
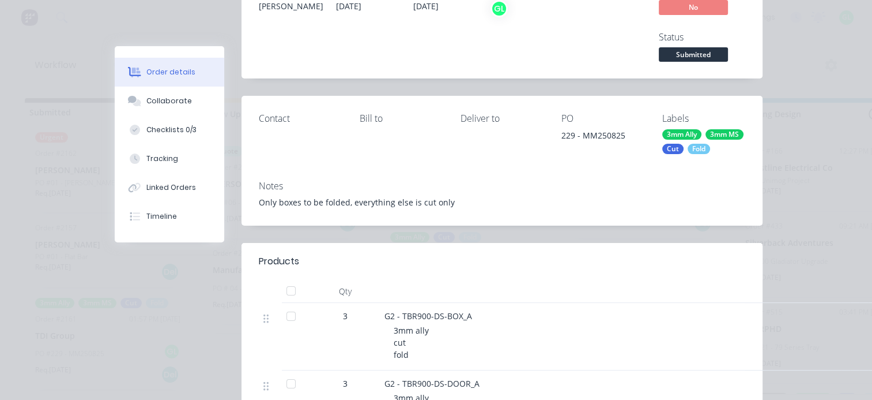
scroll to position [0, 0]
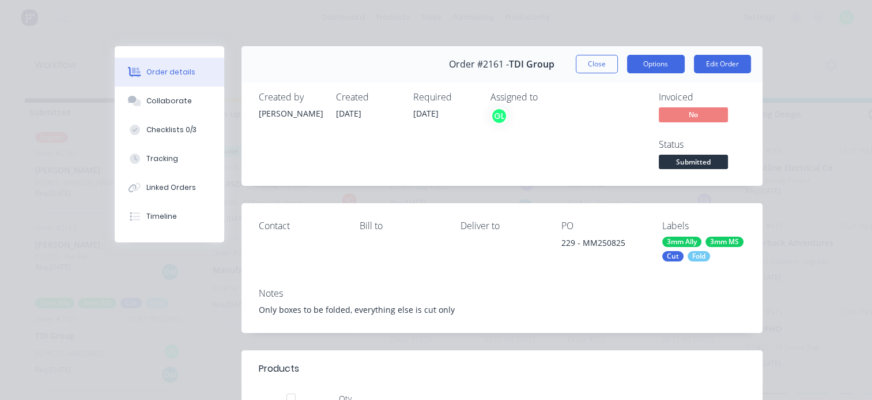
click at [654, 65] on button "Options" at bounding box center [656, 64] width 58 height 18
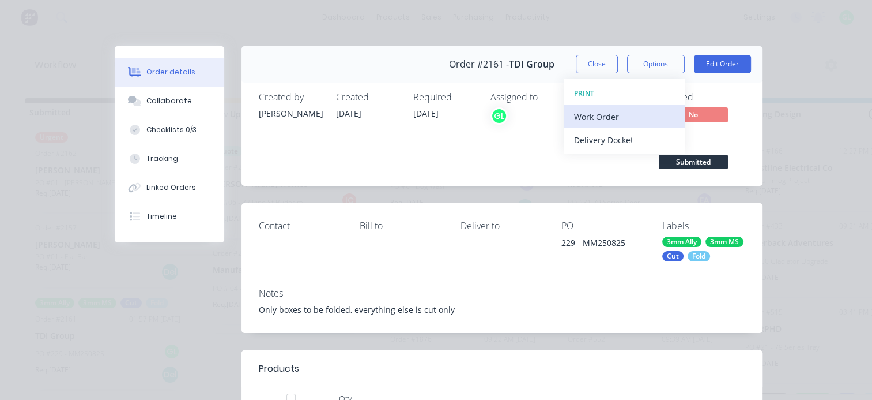
click at [613, 113] on div "Work Order" at bounding box center [624, 116] width 100 height 17
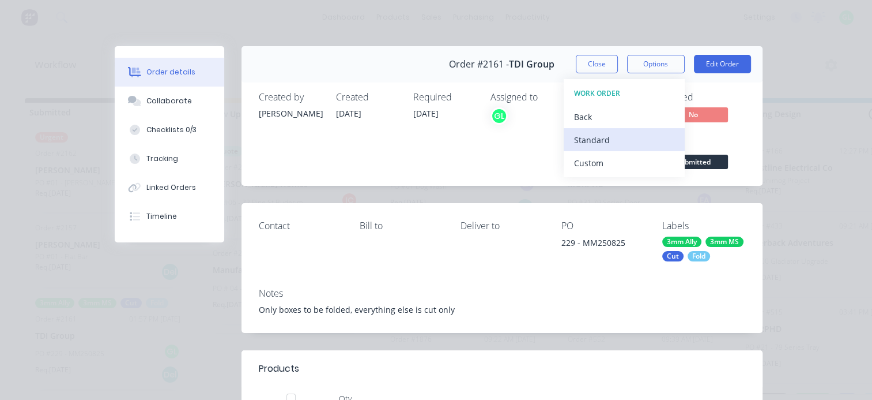
click at [600, 146] on div "Standard" at bounding box center [624, 139] width 100 height 17
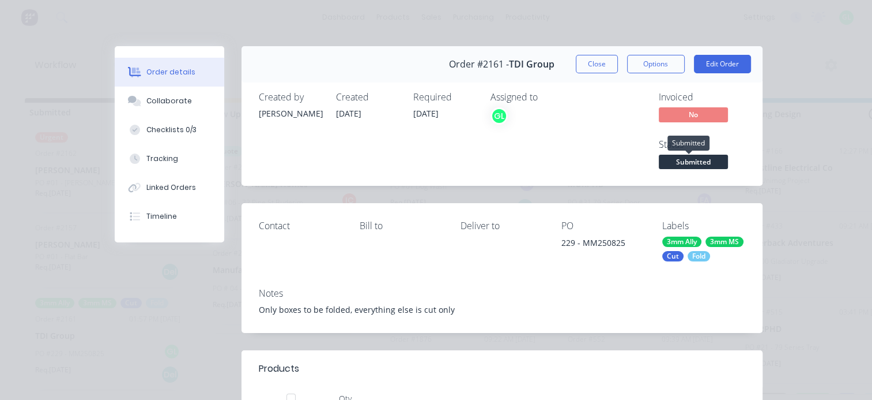
click at [690, 161] on span "Submitted" at bounding box center [693, 161] width 69 height 14
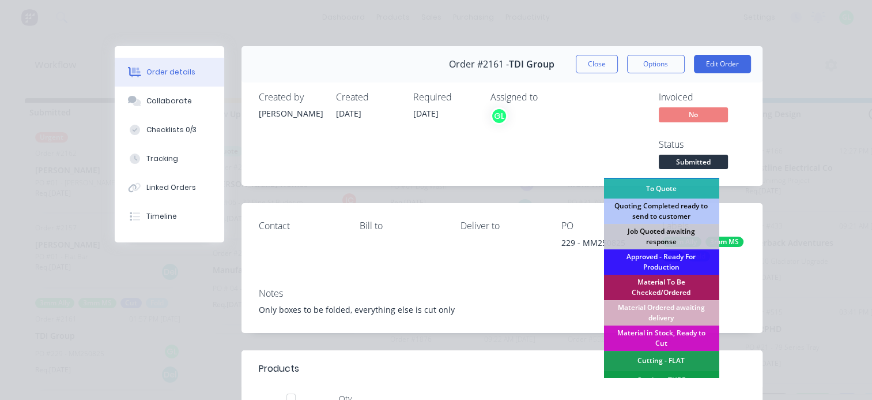
scroll to position [173, 0]
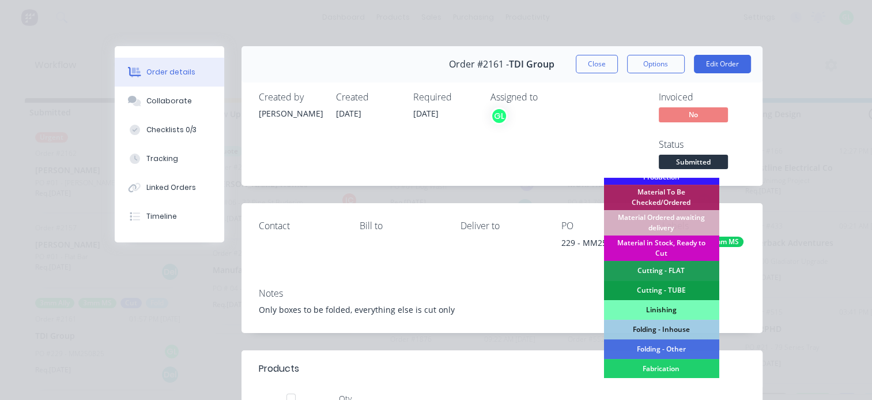
click at [649, 244] on div "Material in Stock, Ready to Cut" at bounding box center [661, 247] width 115 height 25
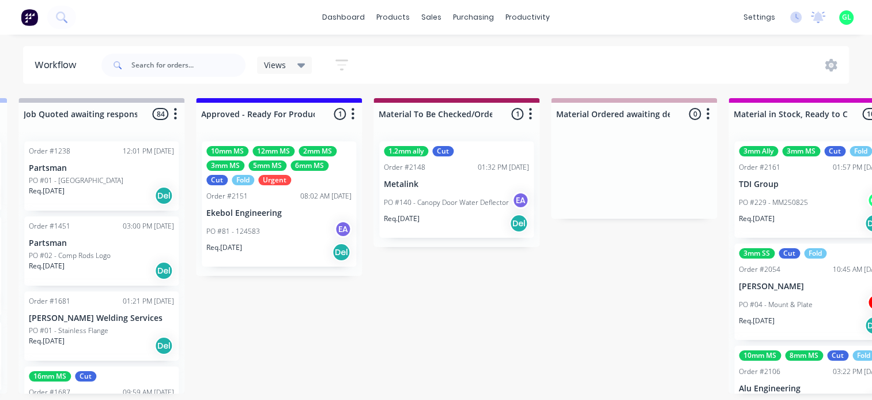
scroll to position [2, 1326]
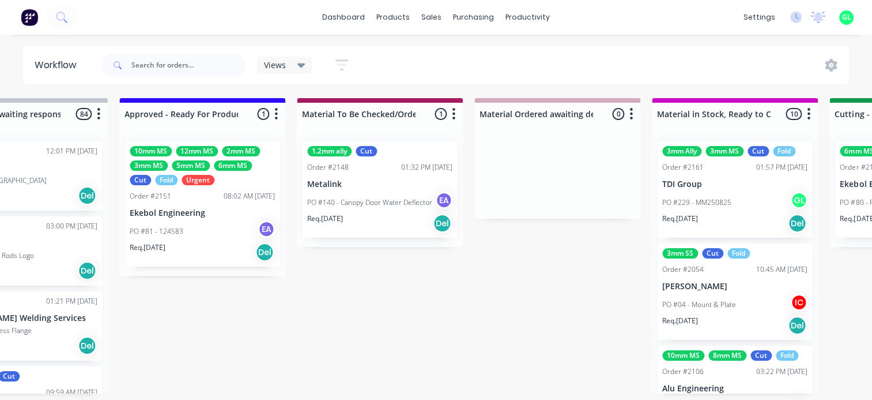
click at [390, 206] on div "PO #140 - Canopy Door Water Deflector EA" at bounding box center [379, 202] width 145 height 22
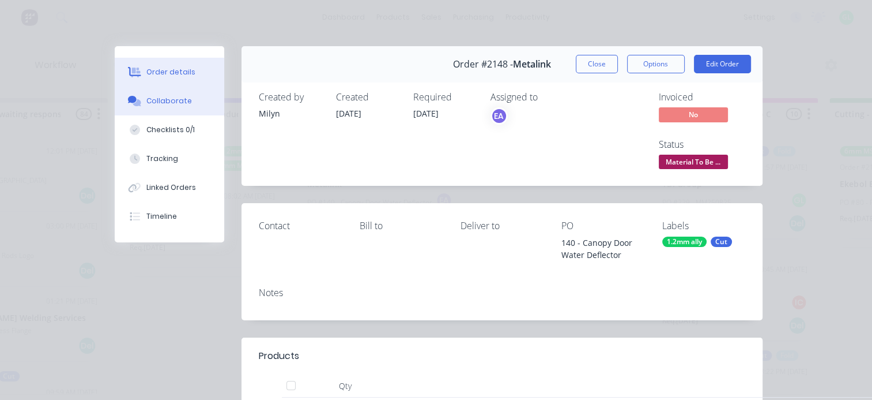
click at [156, 107] on button "Collaborate" at bounding box center [170, 100] width 110 height 29
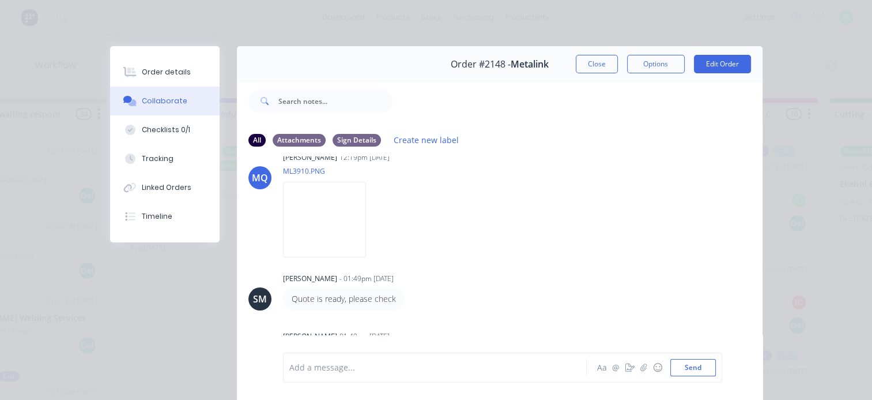
scroll to position [0, 0]
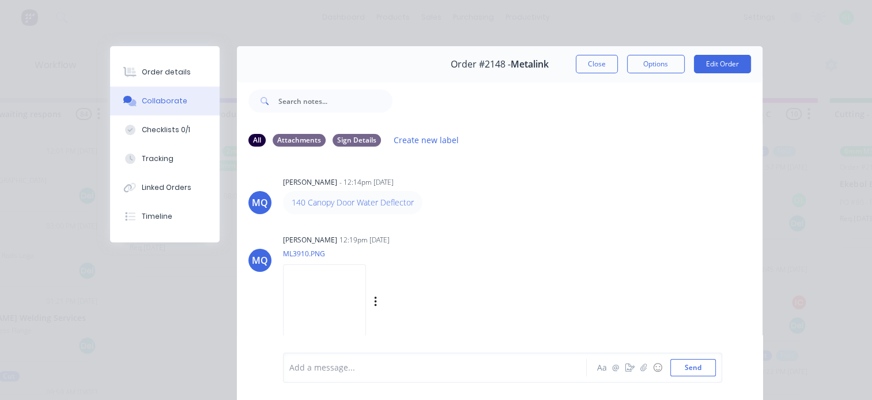
click at [355, 291] on img at bounding box center [324, 302] width 83 height 76
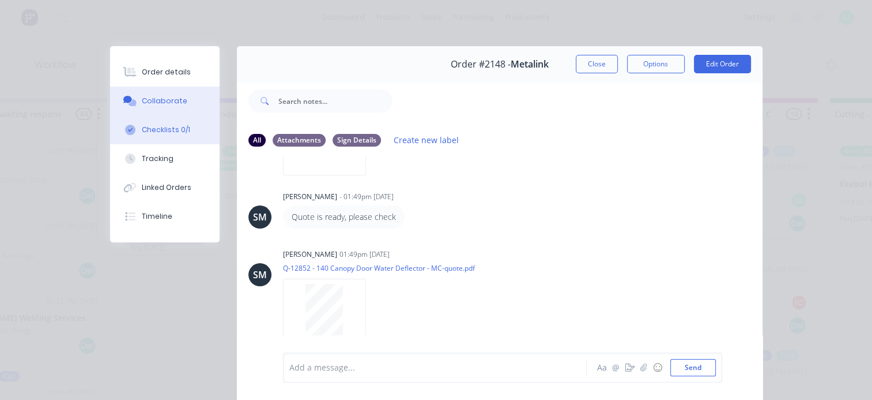
click at [167, 129] on div "Checklists 0/1" at bounding box center [166, 130] width 48 height 10
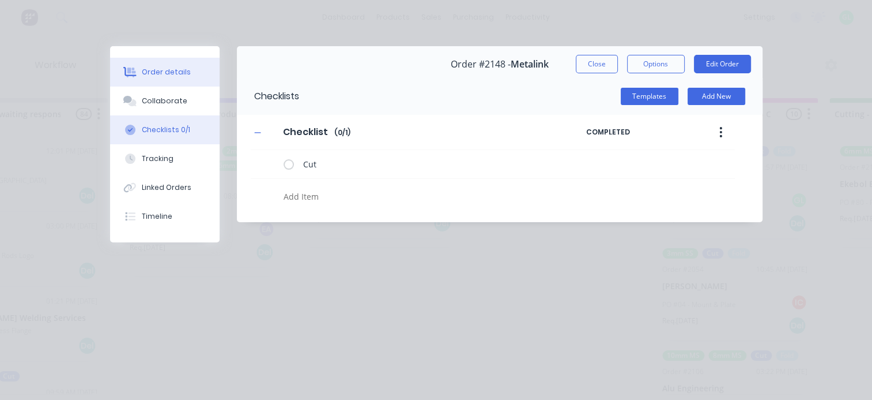
click at [164, 67] on div "Order details" at bounding box center [166, 72] width 49 height 10
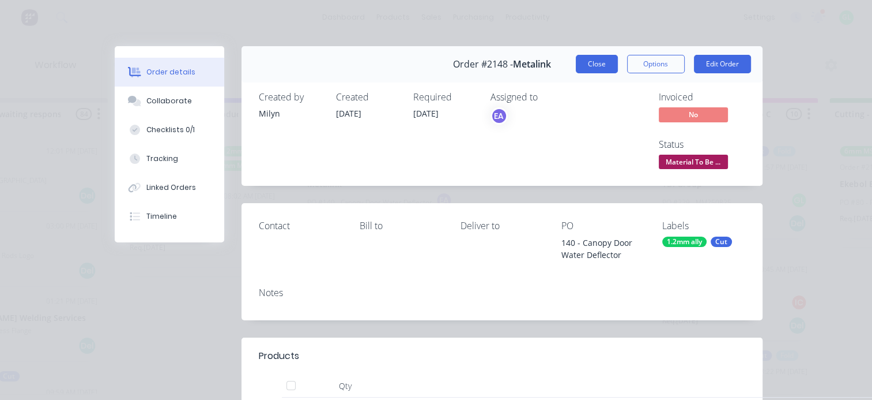
click at [594, 62] on button "Close" at bounding box center [597, 64] width 42 height 18
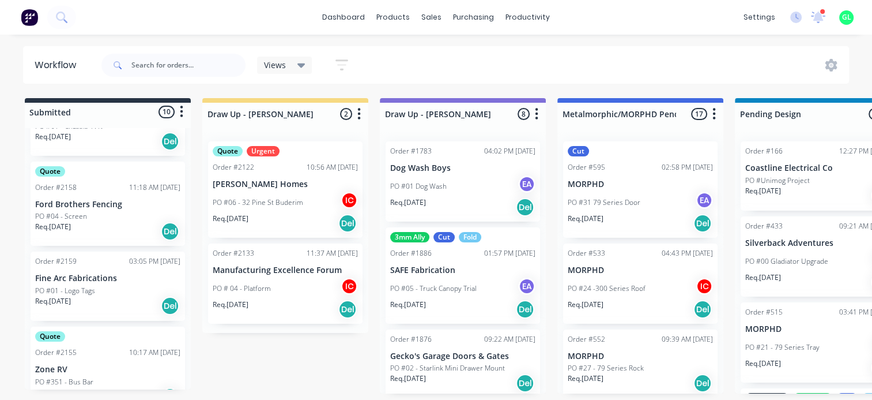
scroll to position [193, 0]
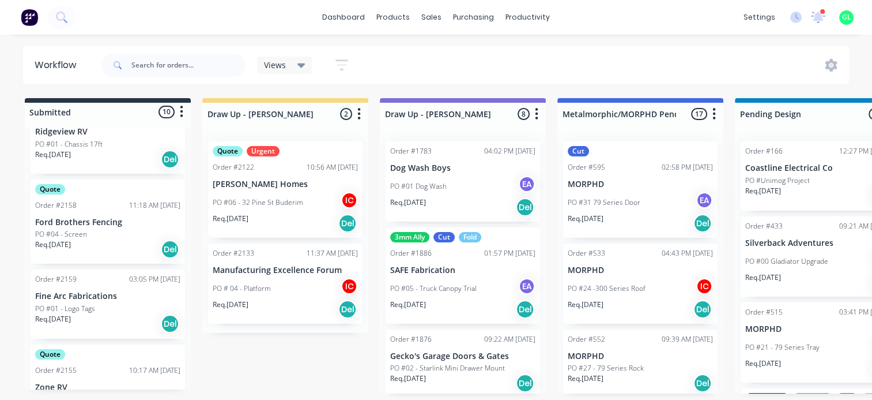
click at [84, 246] on div "Req. [DATE] Del" at bounding box center [107, 249] width 145 height 20
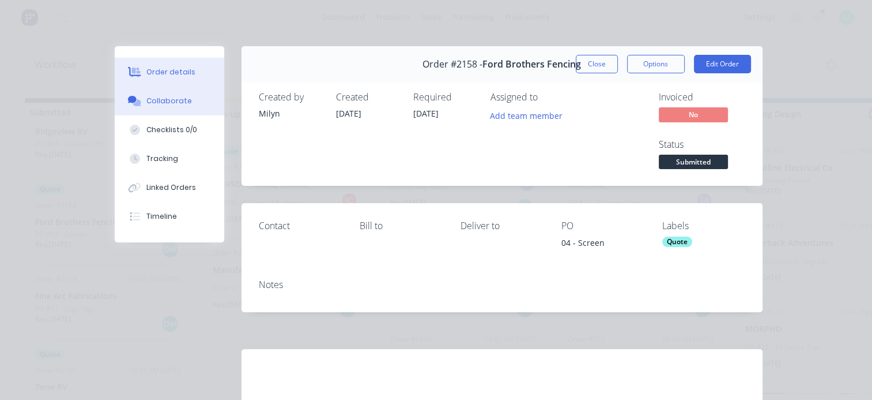
click at [184, 104] on button "Collaborate" at bounding box center [170, 100] width 110 height 29
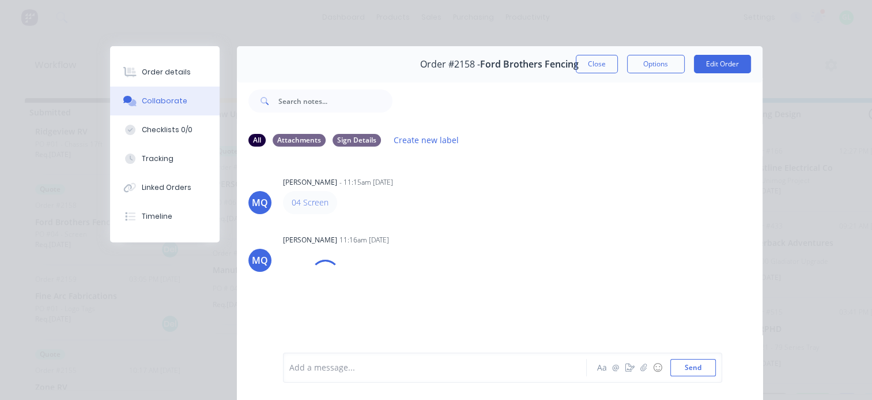
click at [341, 364] on div at bounding box center [438, 367] width 296 height 12
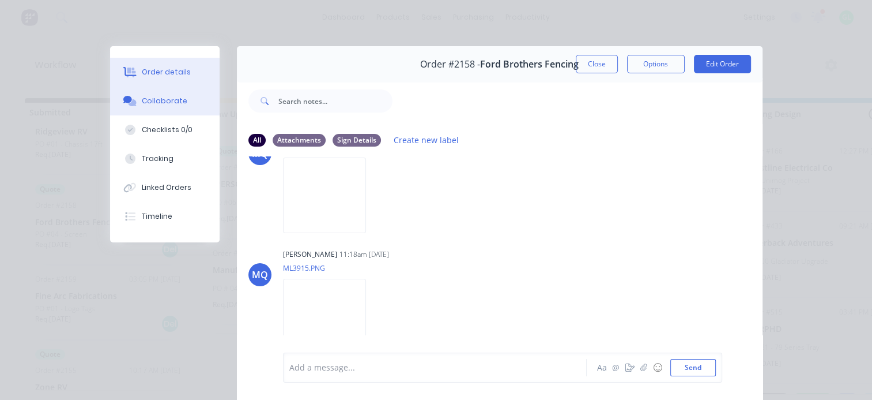
click at [152, 69] on div "Order details" at bounding box center [166, 72] width 49 height 10
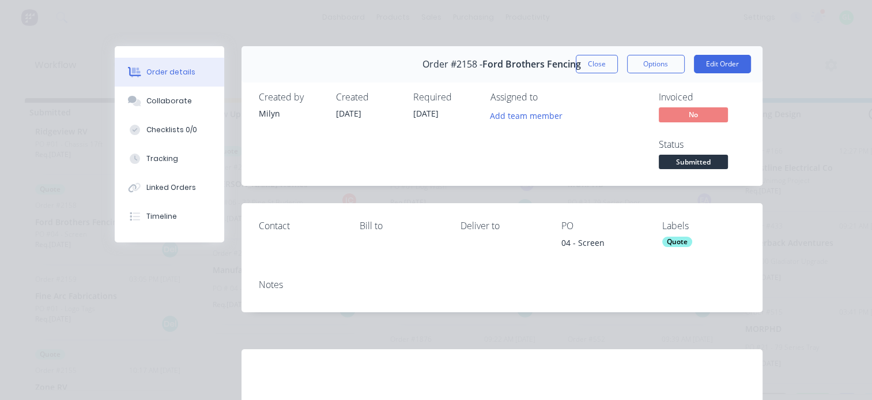
click at [676, 244] on div "Quote" at bounding box center [677, 241] width 30 height 10
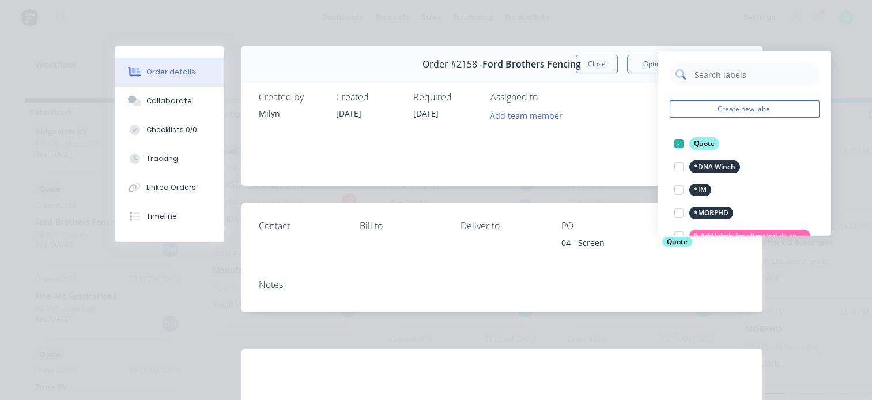
click at [707, 76] on input "text" at bounding box center [754, 74] width 120 height 23
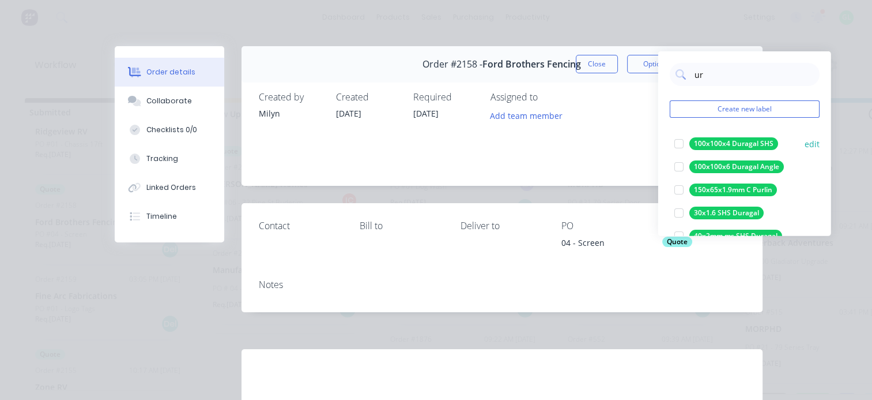
type input "urg"
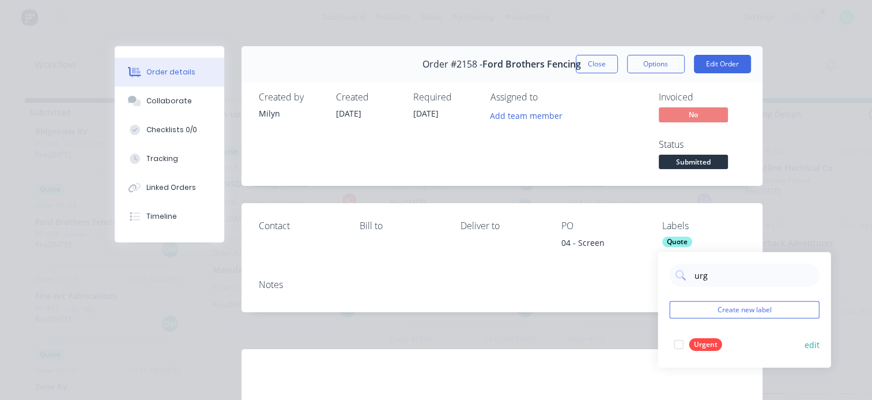
click at [677, 344] on div at bounding box center [679, 344] width 23 height 23
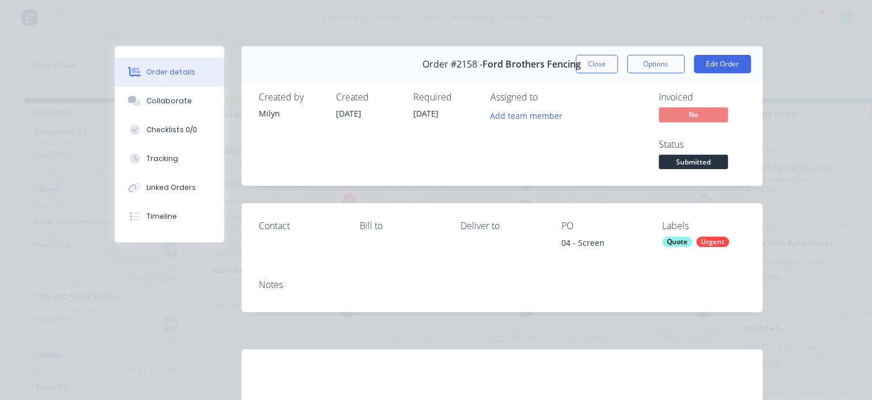
click at [571, 141] on div "Assigned to Add team member" at bounding box center [548, 132] width 115 height 80
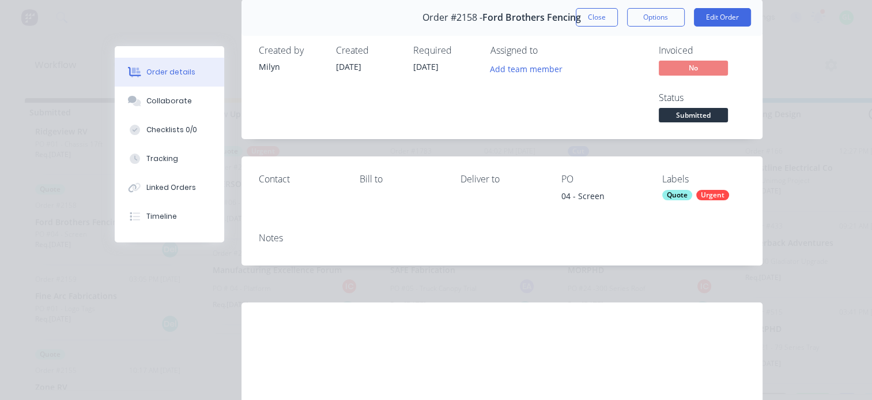
scroll to position [0, 0]
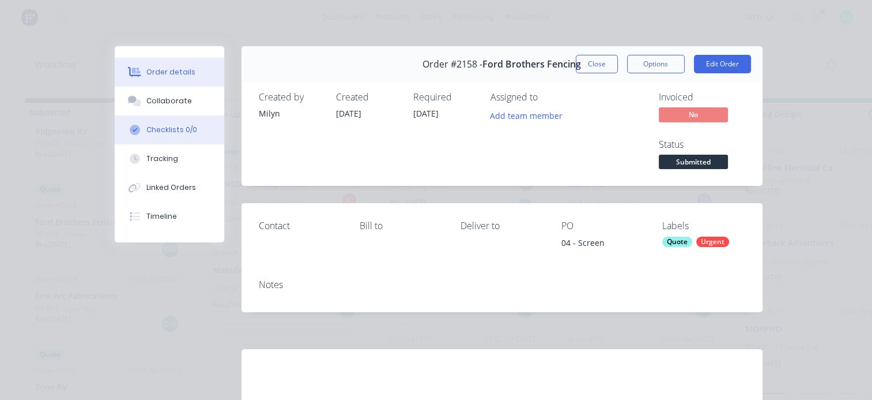
click at [170, 127] on div "Checklists 0/0" at bounding box center [171, 130] width 51 height 10
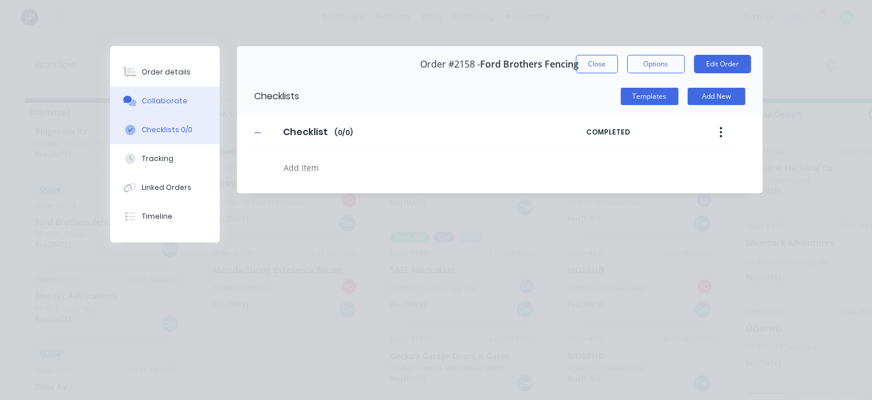
click at [173, 101] on div "Collaborate" at bounding box center [165, 101] width 46 height 10
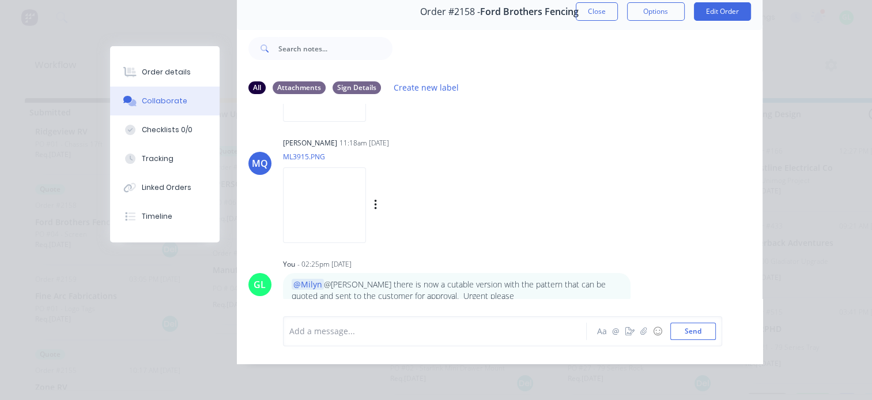
scroll to position [60, 0]
click at [311, 199] on img at bounding box center [324, 205] width 83 height 76
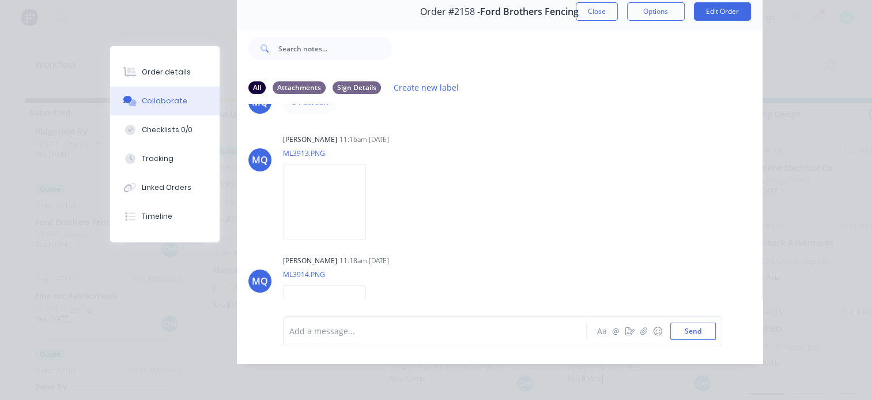
scroll to position [0, 0]
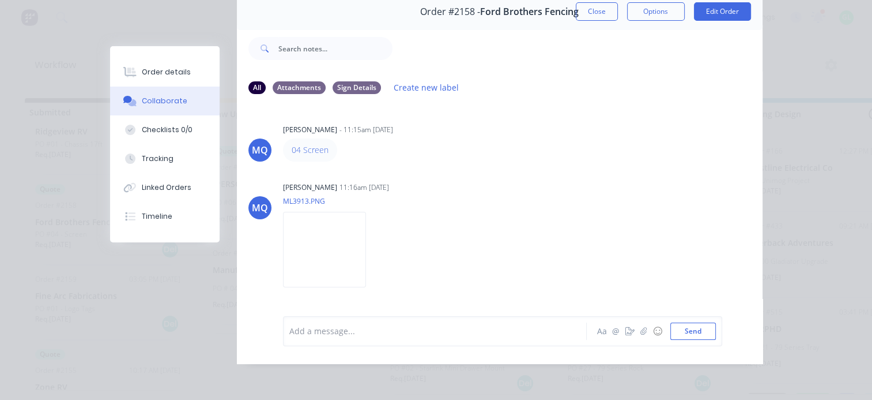
drag, startPoint x: 588, startPoint y: 7, endPoint x: 576, endPoint y: 68, distance: 62.2
click at [588, 7] on button "Close" at bounding box center [597, 11] width 42 height 18
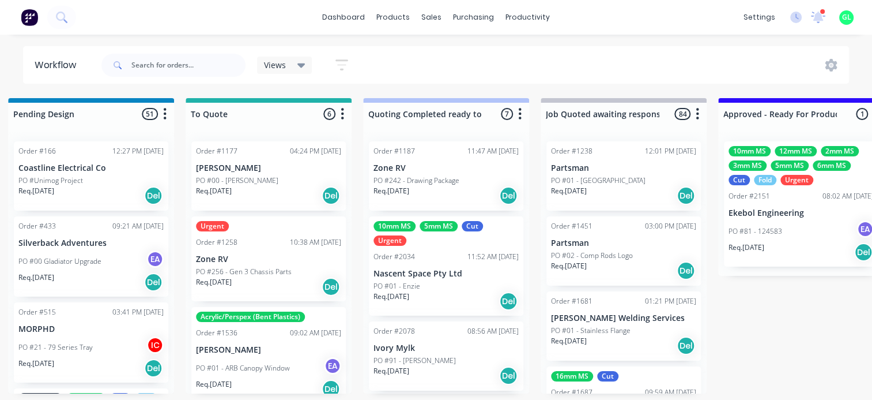
scroll to position [2, 922]
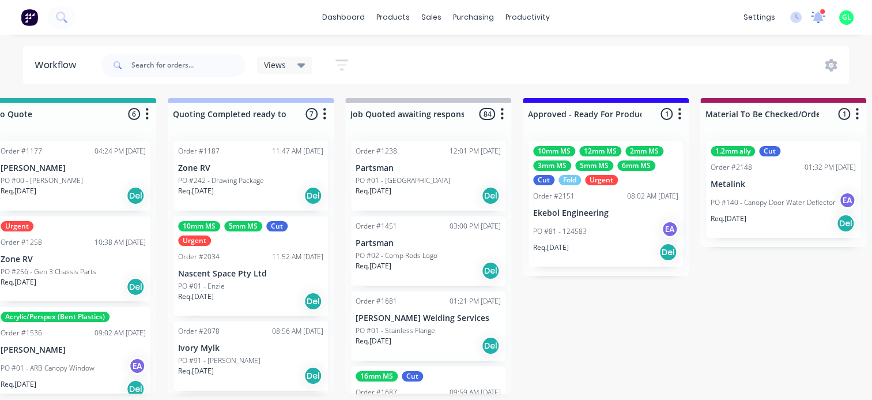
click at [821, 21] on icon at bounding box center [819, 16] width 16 height 13
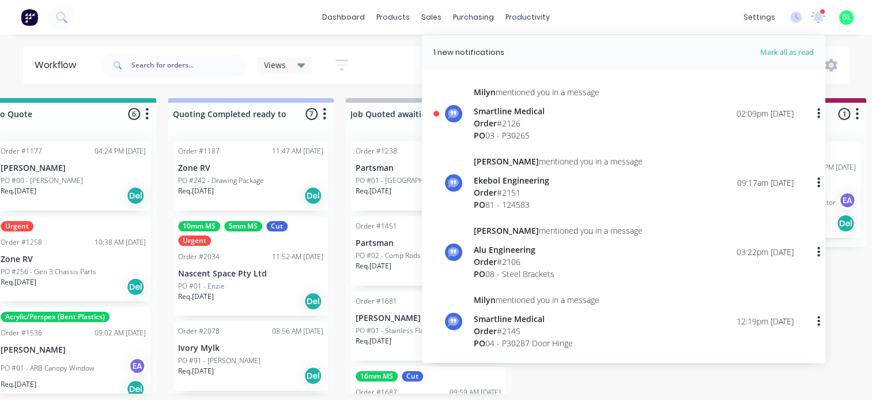
click at [522, 114] on div "Smartline Medical" at bounding box center [537, 111] width 126 height 12
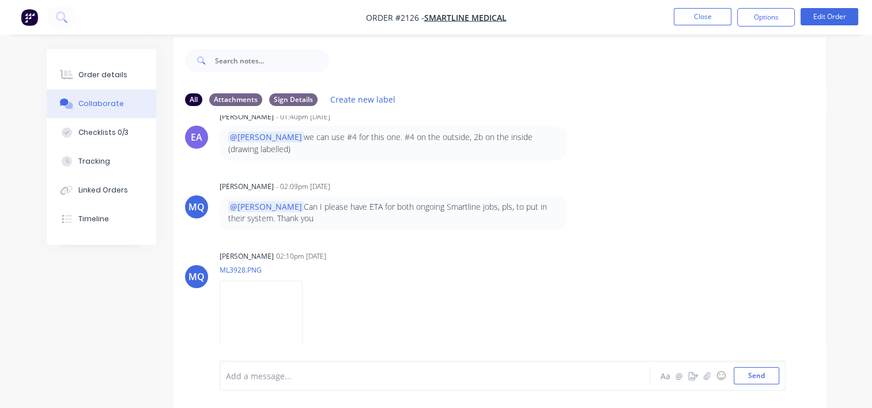
scroll to position [17, 0]
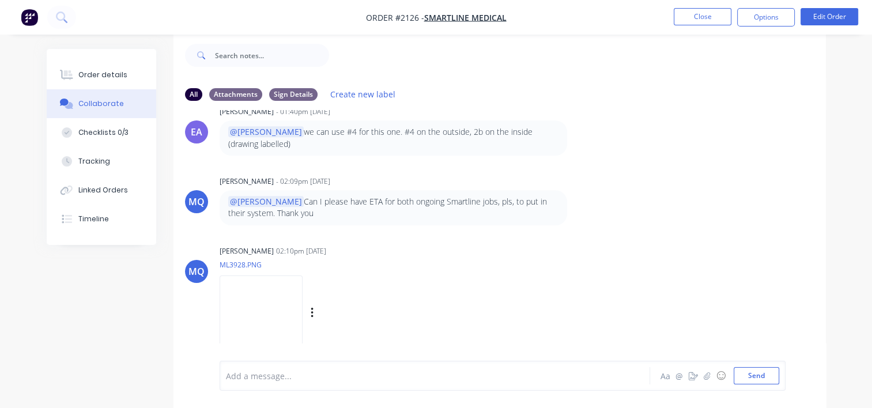
click at [303, 295] on img at bounding box center [261, 314] width 83 height 76
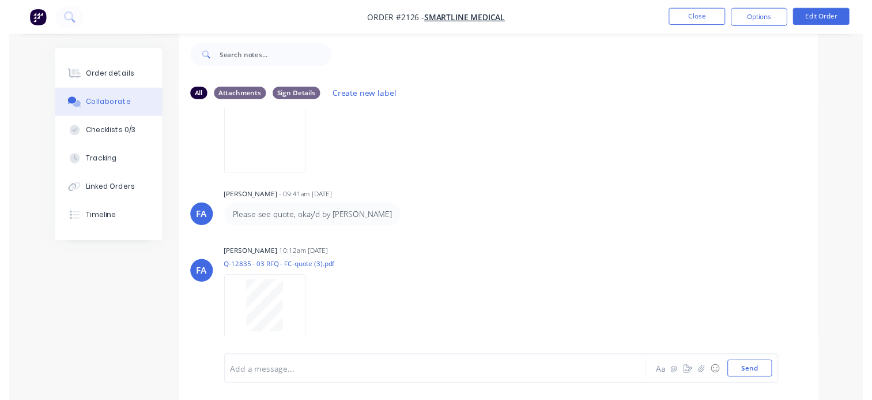
scroll to position [0, 0]
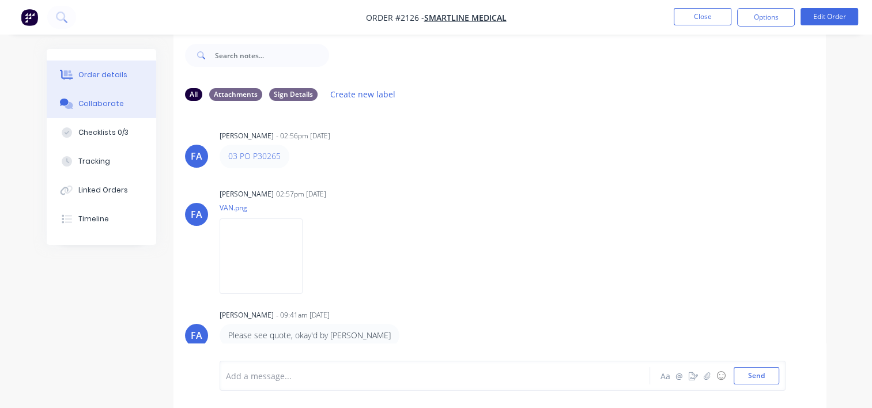
click at [87, 77] on div "Order details" at bounding box center [102, 75] width 49 height 10
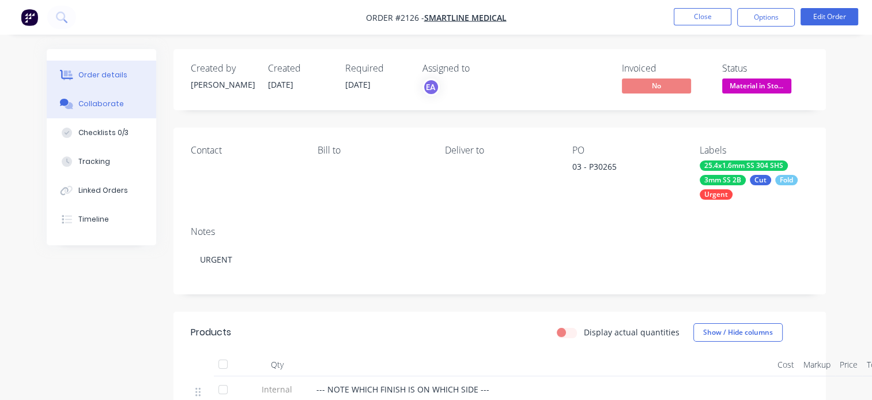
click at [101, 108] on div "Collaborate" at bounding box center [101, 104] width 46 height 10
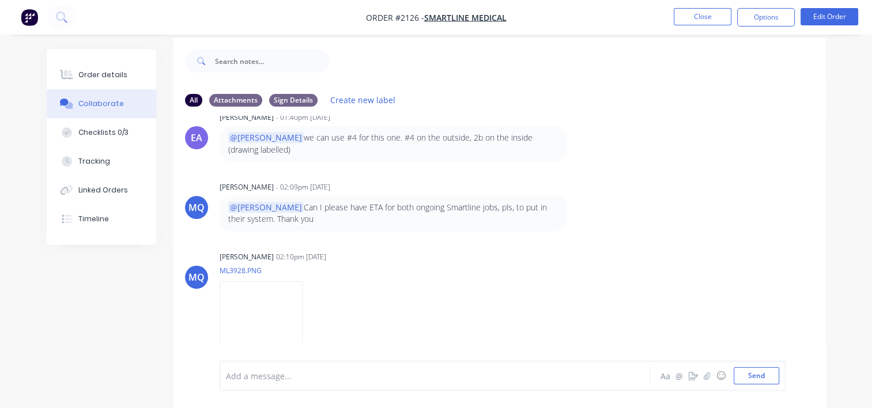
scroll to position [17, 0]
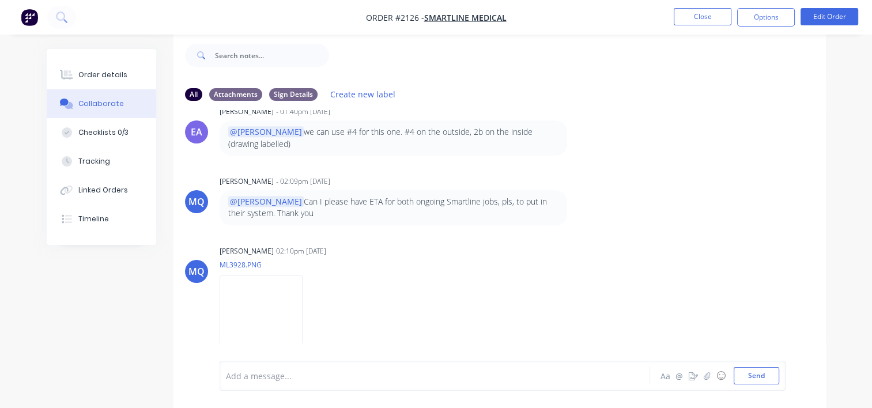
click at [282, 380] on div at bounding box center [434, 376] width 414 height 12
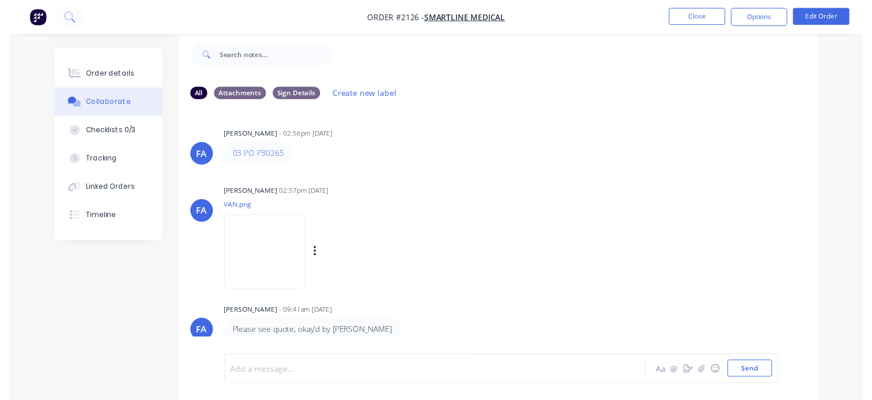
scroll to position [0, 0]
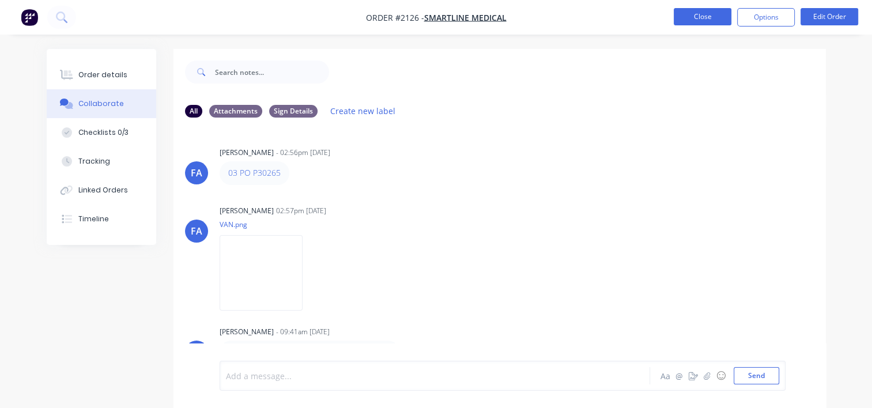
click at [699, 17] on button "Close" at bounding box center [703, 16] width 58 height 17
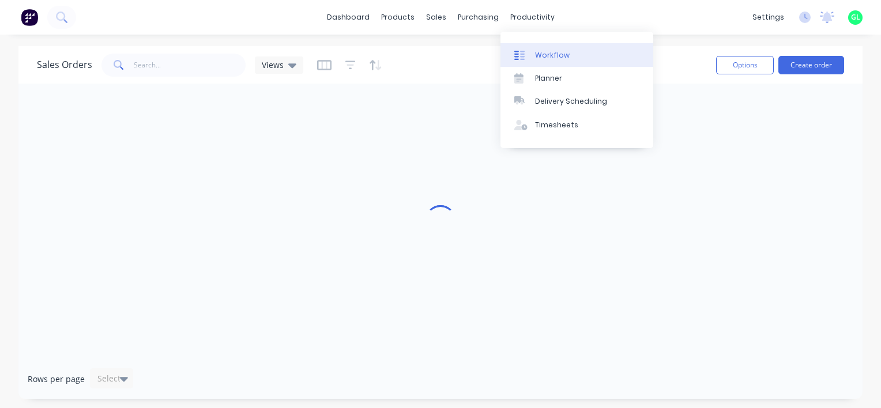
click at [547, 56] on div "Workflow" at bounding box center [552, 55] width 35 height 10
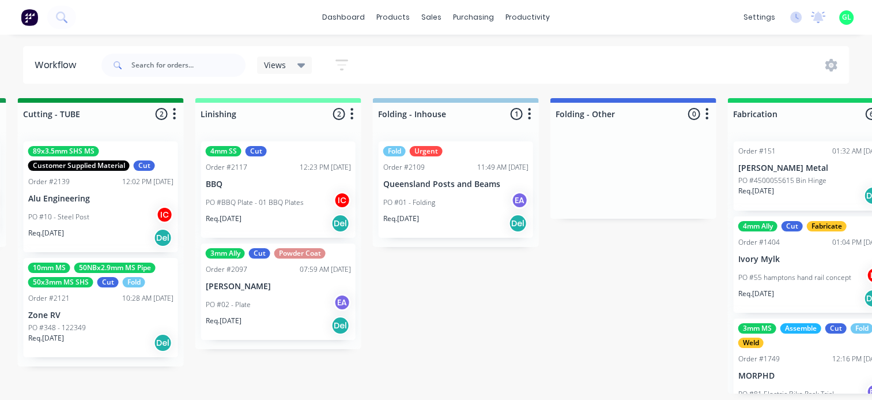
scroll to position [0, 2306]
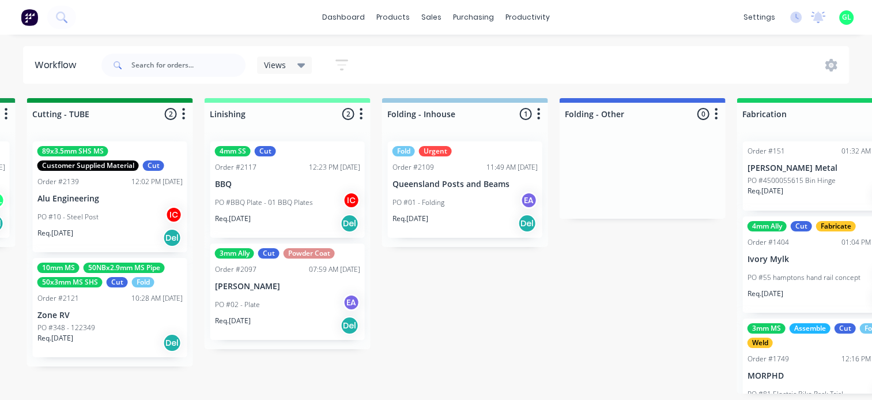
click at [99, 329] on div "PO #348 - 122349" at bounding box center [109, 327] width 145 height 10
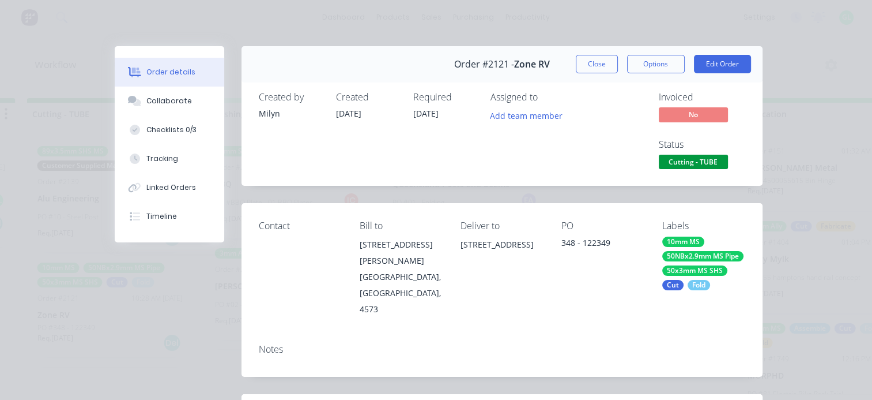
drag, startPoint x: 645, startPoint y: 64, endPoint x: 639, endPoint y: 75, distance: 12.4
click at [645, 65] on button "Options" at bounding box center [656, 64] width 58 height 18
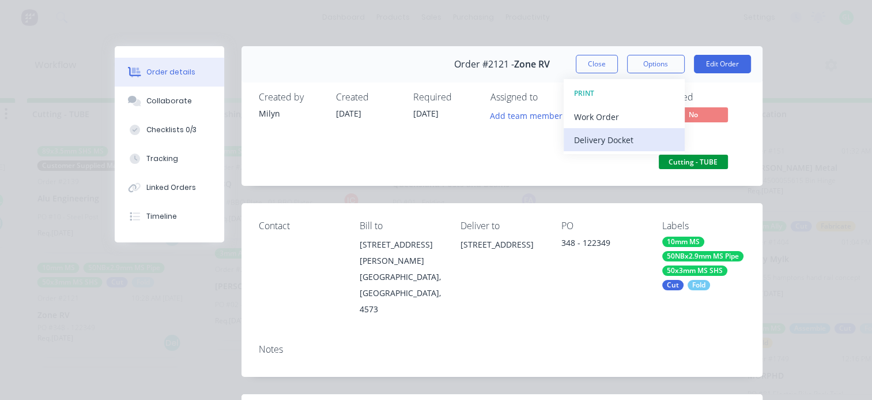
click at [605, 134] on div "Delivery Docket" at bounding box center [624, 139] width 100 height 17
click at [600, 136] on div "Standard" at bounding box center [624, 139] width 100 height 17
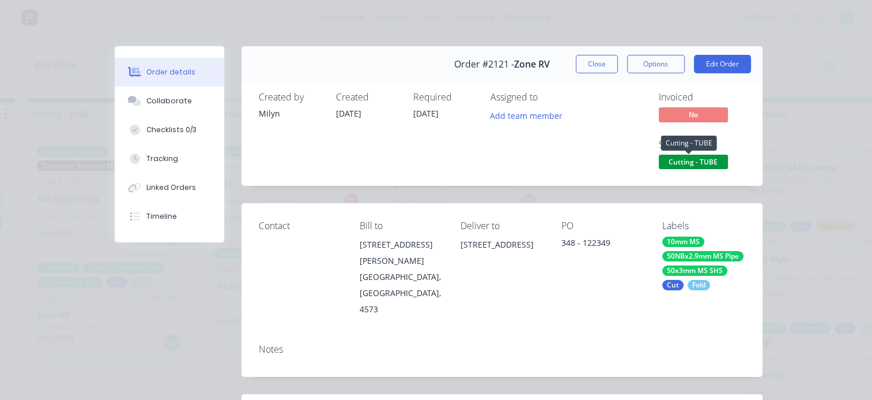
click at [703, 164] on span "Cutting - TUBE" at bounding box center [693, 161] width 69 height 14
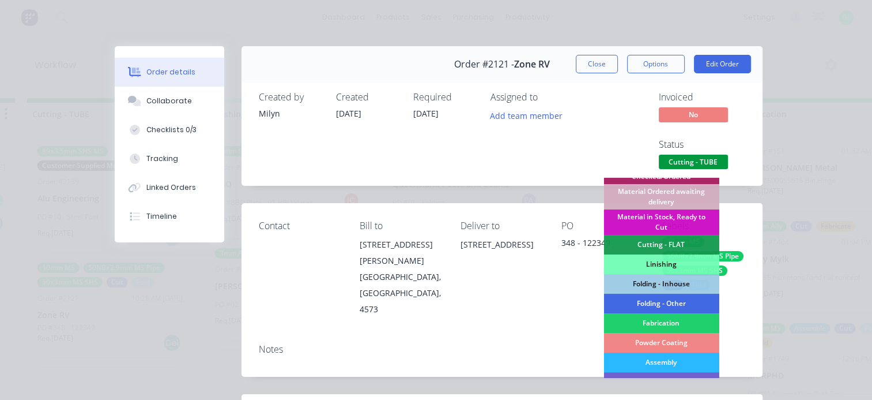
scroll to position [288, 0]
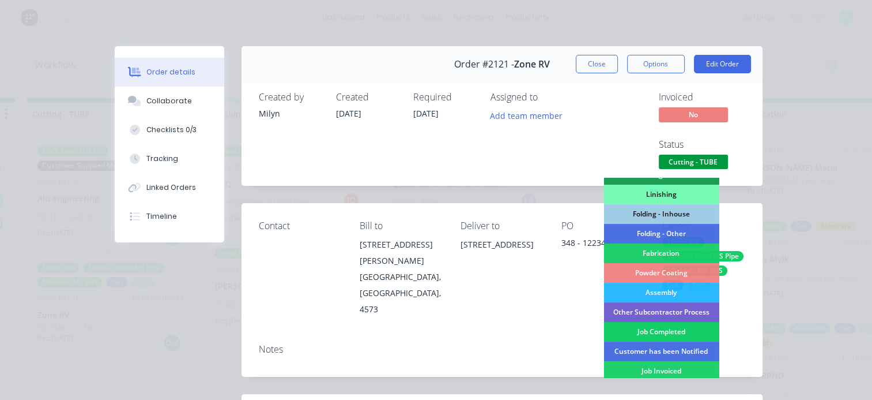
click at [674, 330] on div "Job Completed" at bounding box center [661, 332] width 115 height 20
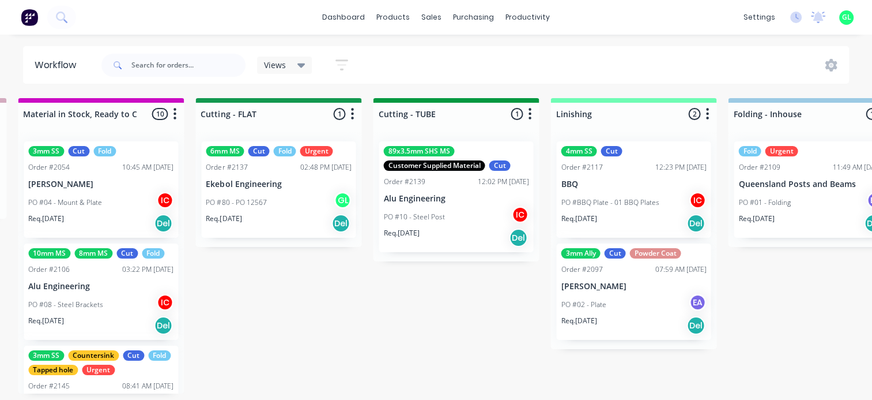
scroll to position [0, 1845]
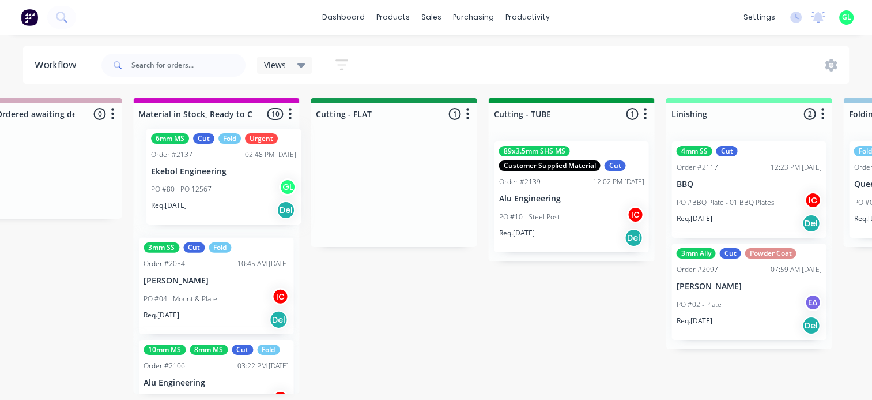
drag, startPoint x: 390, startPoint y: 222, endPoint x: 206, endPoint y: 208, distance: 185.0
click at [206, 208] on div "Submitted 11 Status colour #273444 hex #273444 Save Cancel Summaries Total orde…" at bounding box center [445, 245] width 4597 height 295
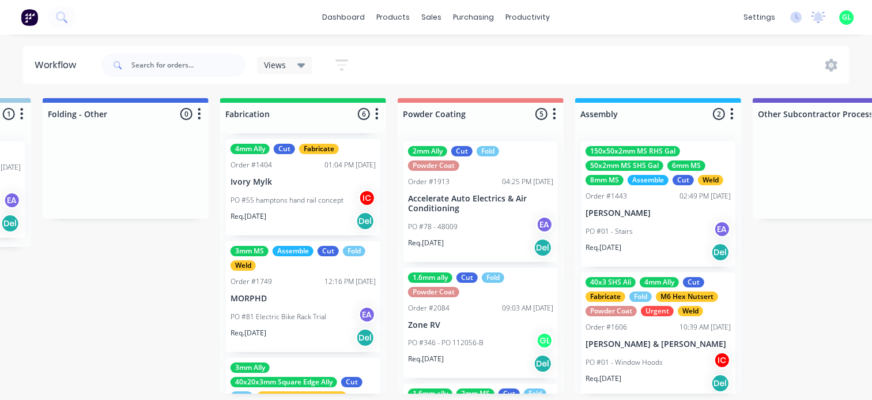
scroll to position [413, 0]
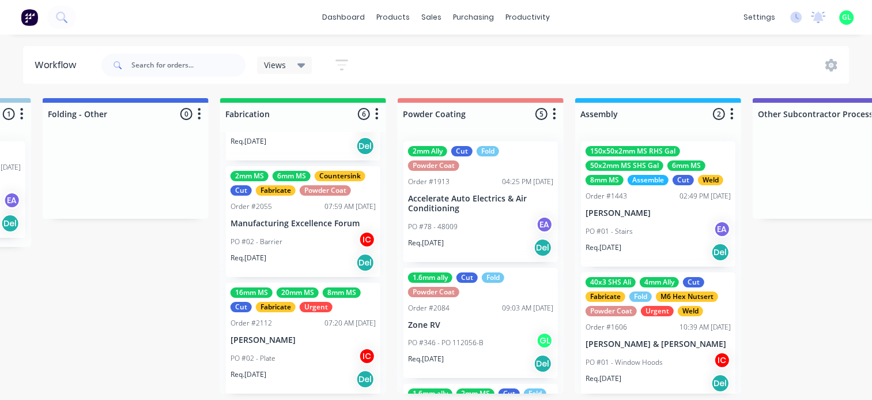
click at [309, 364] on div "PO #02 - Plate IC" at bounding box center [303, 358] width 145 height 22
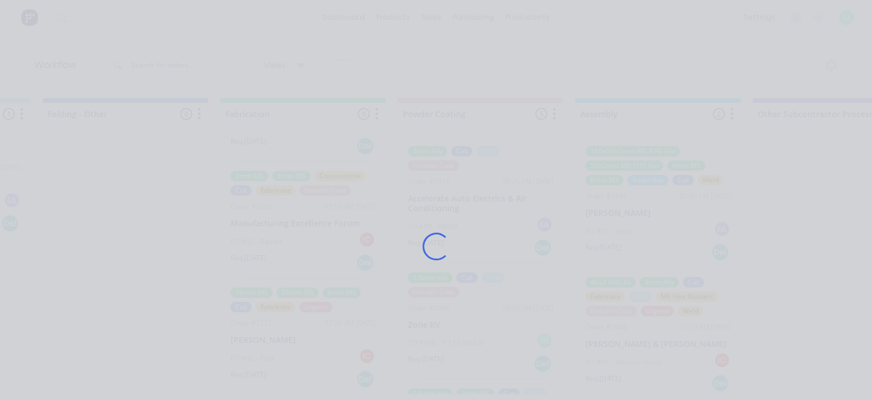
click at [309, 364] on div "Loading..." at bounding box center [437, 246] width 676 height 400
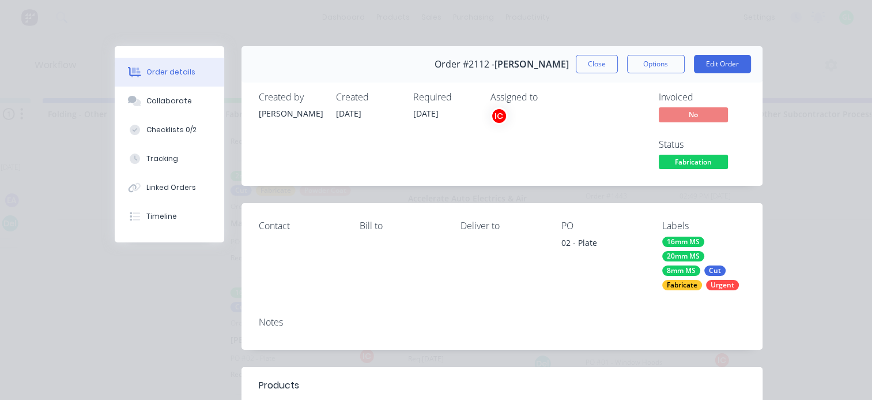
scroll to position [0, 0]
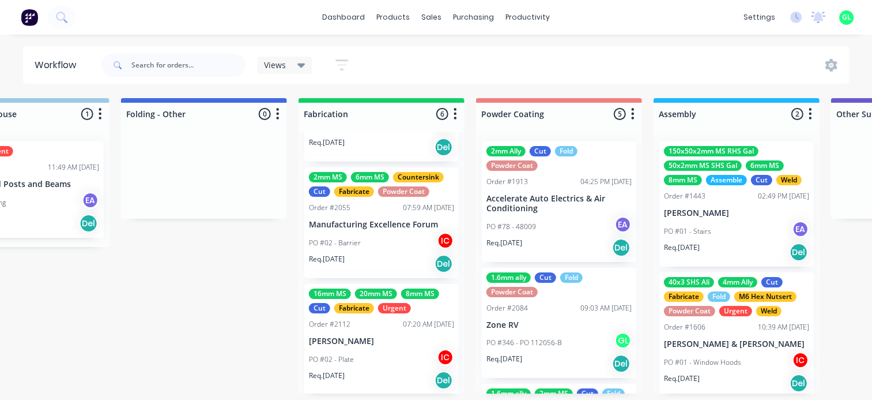
scroll to position [413, 0]
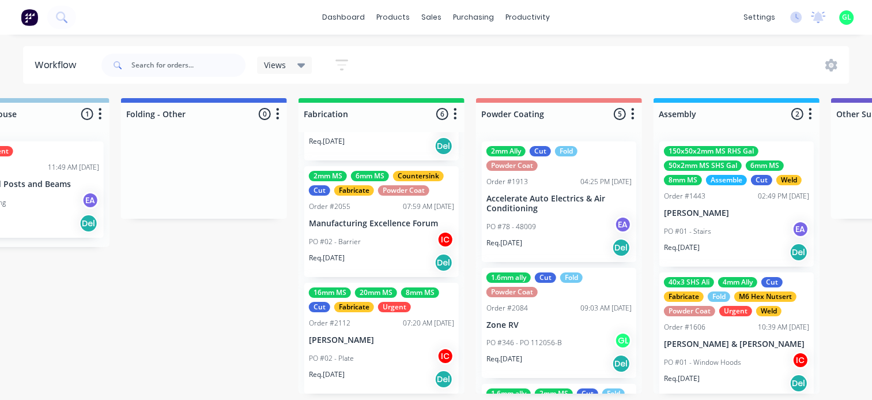
drag, startPoint x: 391, startPoint y: 348, endPoint x: 382, endPoint y: 369, distance: 23.2
click at [382, 369] on div "Req. [DATE] Del" at bounding box center [381, 379] width 145 height 20
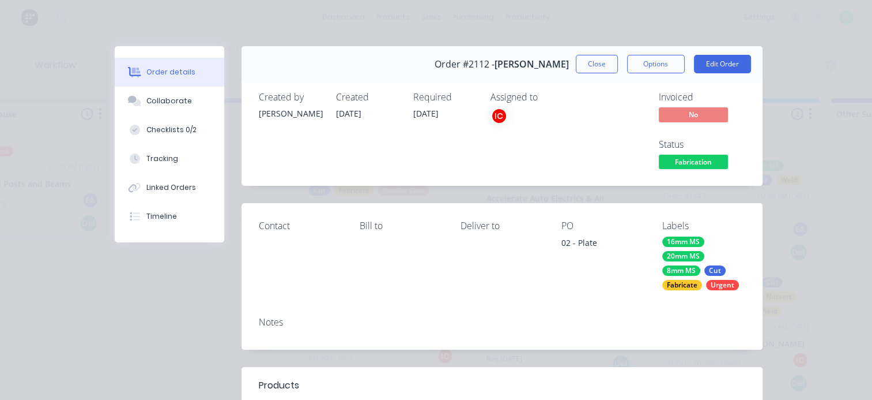
drag, startPoint x: 385, startPoint y: 359, endPoint x: 257, endPoint y: 263, distance: 160.6
click at [259, 263] on div "Contact" at bounding box center [300, 254] width 82 height 69
click at [157, 221] on div "Timeline" at bounding box center [161, 216] width 31 height 10
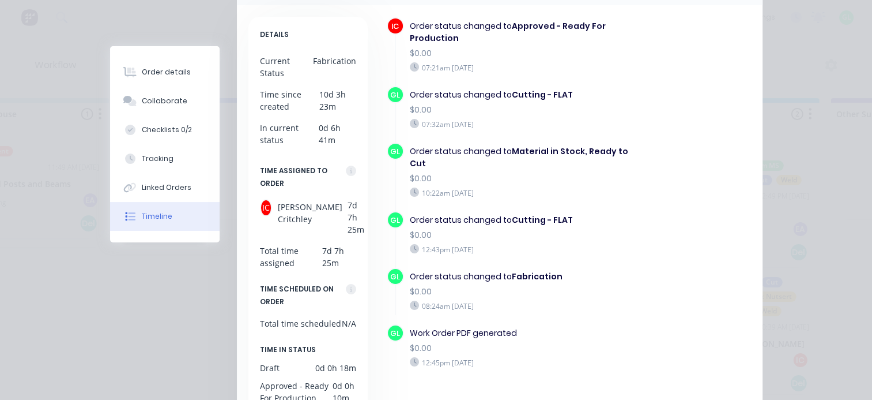
scroll to position [115, 0]
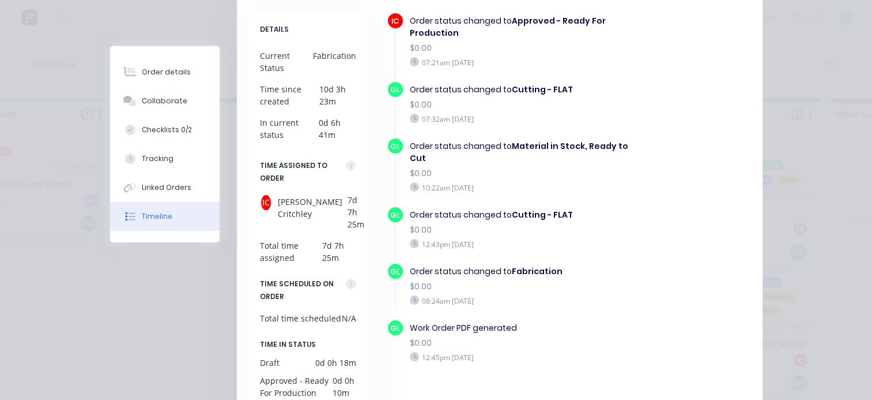
click at [447, 265] on div "Order status changed to Fabrication" at bounding box center [521, 271] width 222 height 12
drag, startPoint x: 447, startPoint y: 265, endPoint x: 500, endPoint y: 286, distance: 57.0
click at [500, 286] on div "Order status changed to Fabrication $0.00 08:24am [DATE]" at bounding box center [520, 285] width 233 height 46
click at [523, 265] on b "Fabrication" at bounding box center [537, 271] width 51 height 12
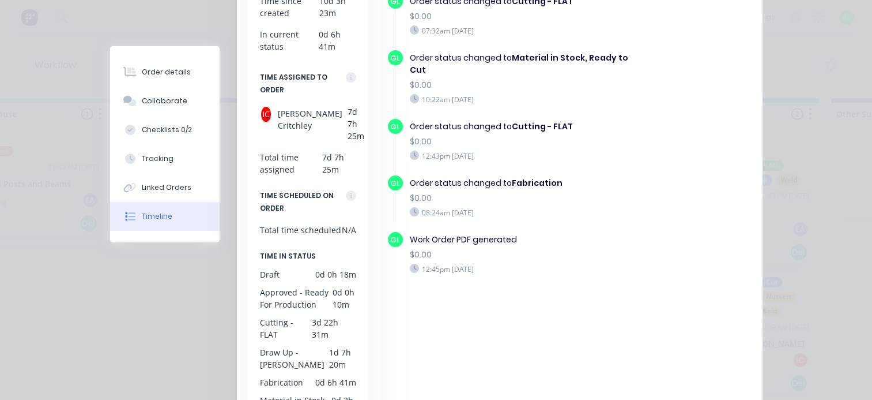
scroll to position [231, 0]
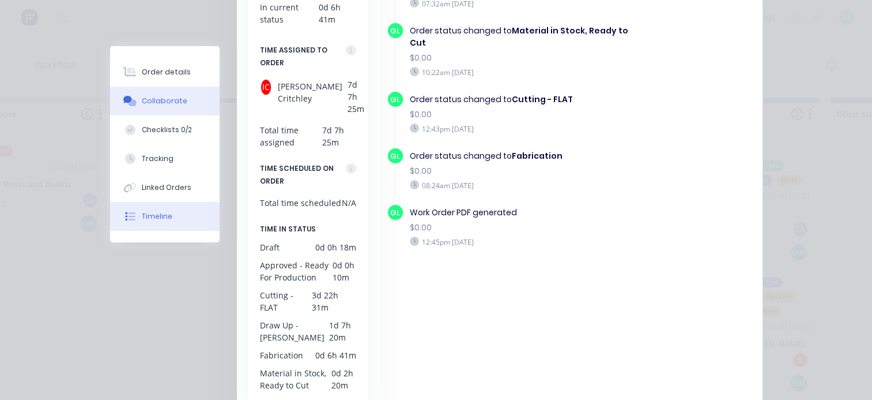
click at [157, 98] on div "Collaborate" at bounding box center [165, 101] width 46 height 10
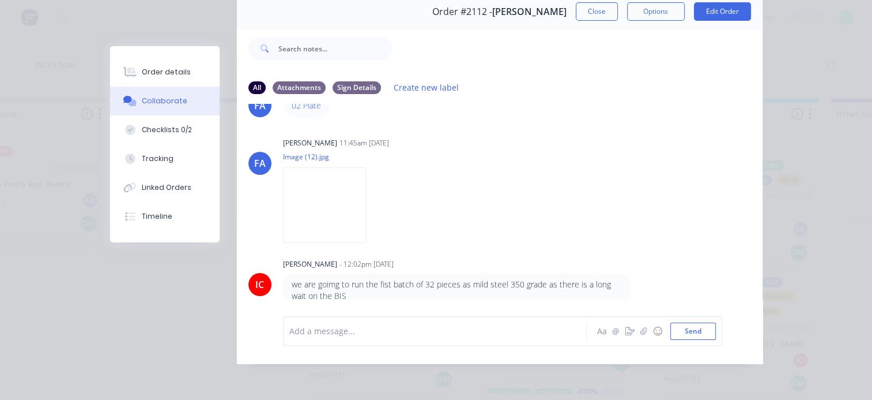
scroll to position [2, 2745]
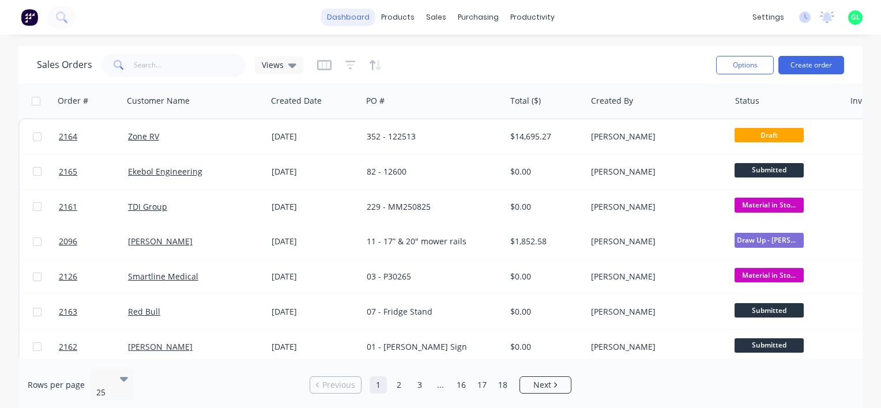
click at [364, 13] on link "dashboard" at bounding box center [348, 17] width 54 height 17
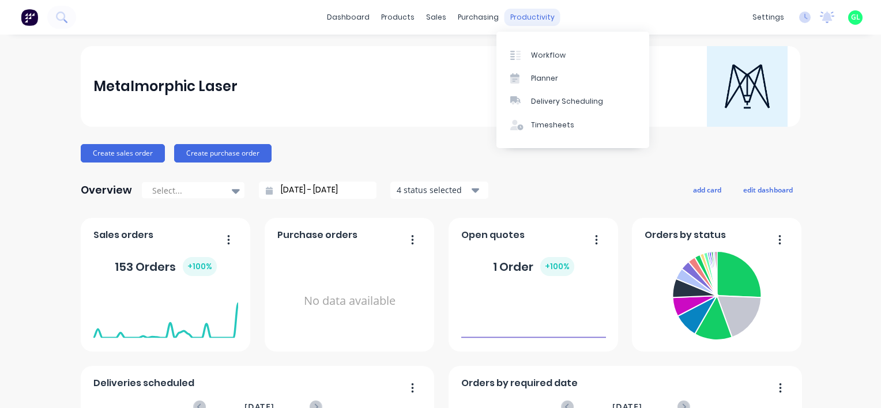
click at [527, 15] on div "productivity" at bounding box center [532, 17] width 56 height 17
click at [547, 51] on div "Workflow" at bounding box center [548, 55] width 35 height 10
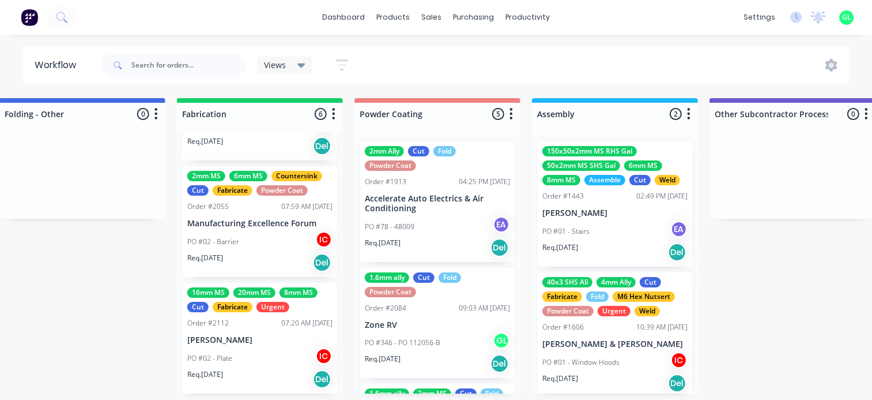
scroll to position [2, 2866]
click at [251, 347] on div "PO #02 - Plate IC" at bounding box center [259, 358] width 145 height 22
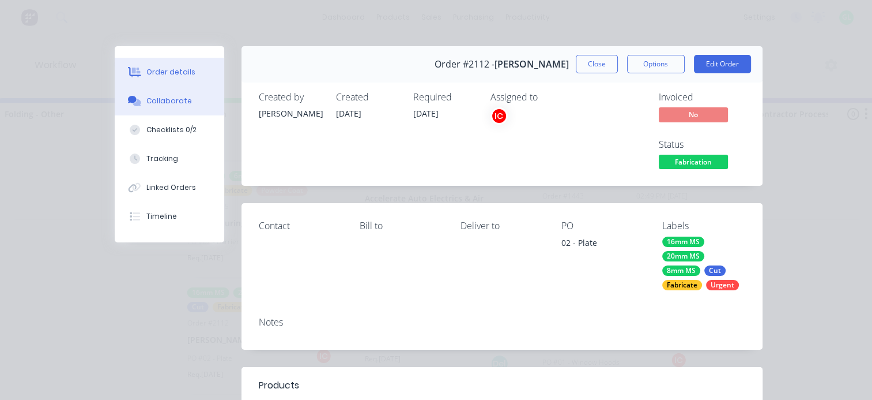
click at [175, 97] on div "Collaborate" at bounding box center [169, 101] width 46 height 10
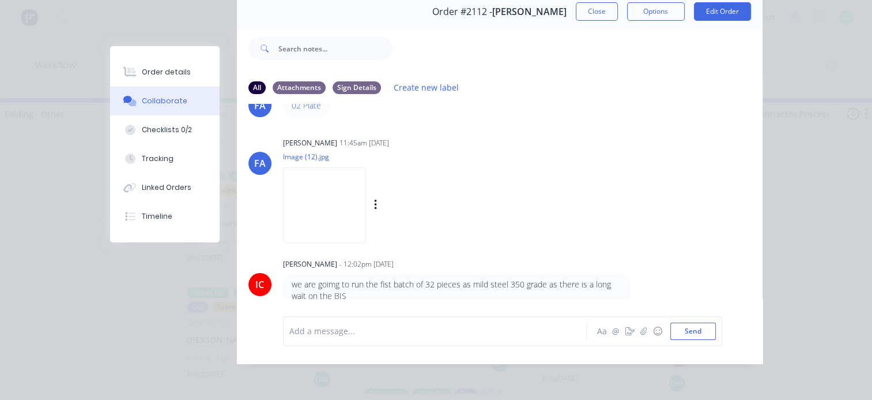
scroll to position [60, 0]
click at [311, 333] on div at bounding box center [438, 331] width 296 height 12
drag, startPoint x: 298, startPoint y: 332, endPoint x: 299, endPoint y: 345, distance: 13.3
click at [298, 333] on span "3.5 hours for weld and clean up" at bounding box center [351, 330] width 123 height 11
click at [692, 328] on button "Send" at bounding box center [693, 330] width 46 height 17
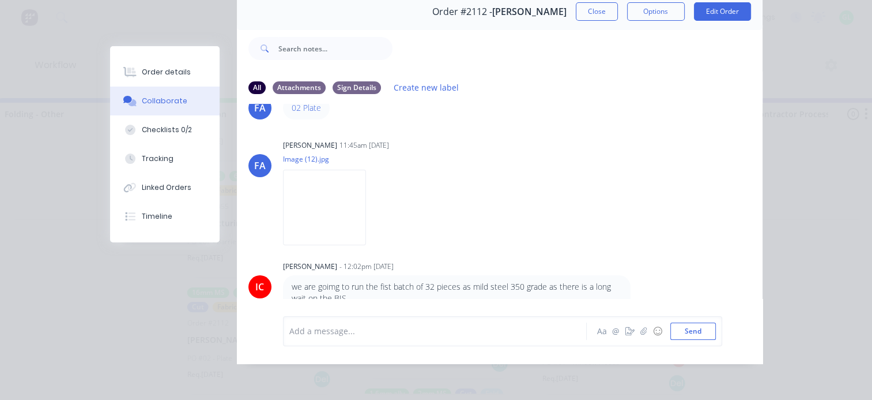
scroll to position [102, 0]
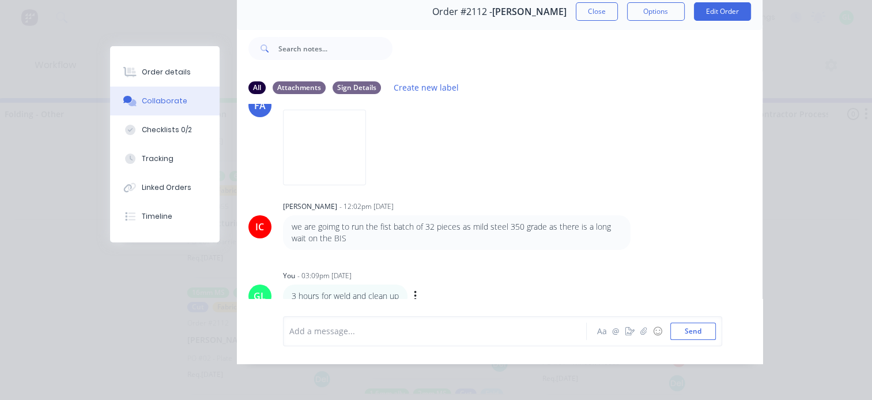
click at [414, 288] on div "Labels Edit Delete" at bounding box center [416, 296] width 7 height 17
click at [414, 289] on icon "button" at bounding box center [415, 295] width 3 height 13
click at [421, 272] on button "Edit" at bounding box center [457, 275] width 73 height 19
click at [407, 336] on div "3 hours for weld and clean up" at bounding box center [438, 331] width 296 height 12
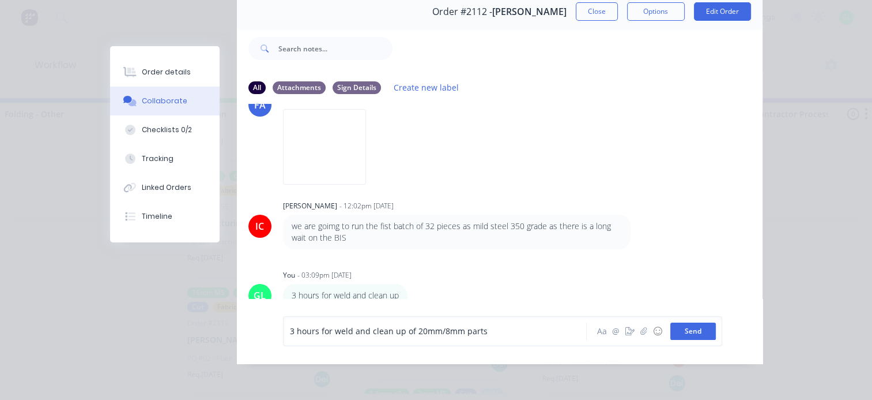
click at [700, 334] on button "Send" at bounding box center [693, 330] width 46 height 17
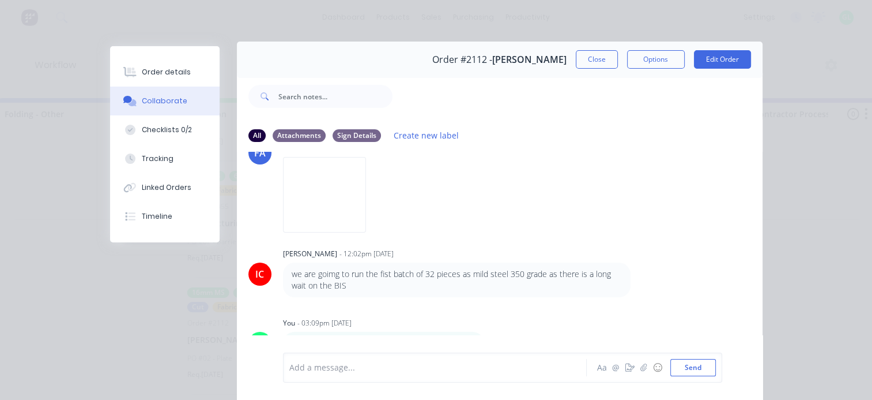
scroll to position [0, 0]
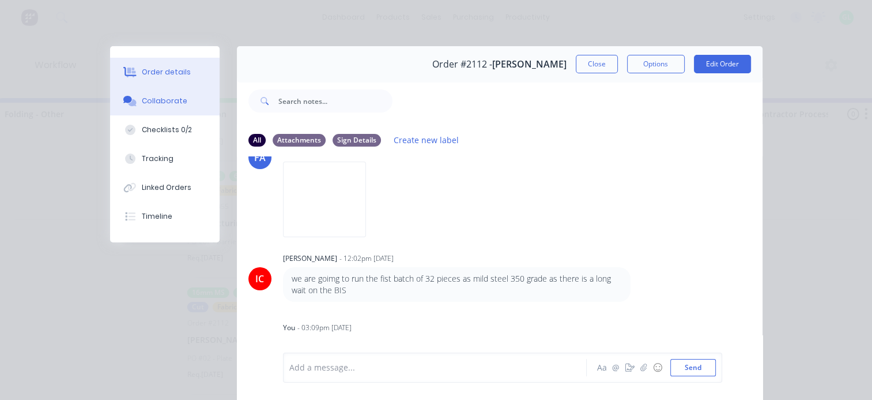
click at [160, 67] on div "Order details" at bounding box center [166, 72] width 49 height 10
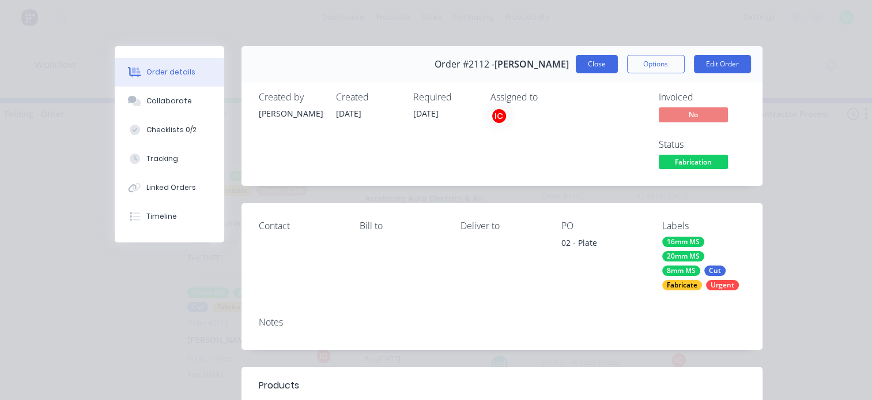
click at [598, 62] on button "Close" at bounding box center [597, 64] width 42 height 18
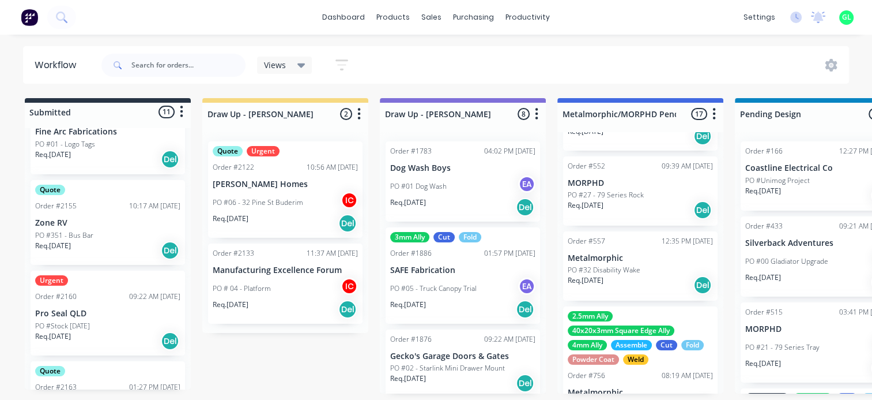
scroll to position [744, 0]
